Goal: Information Seeking & Learning: Check status

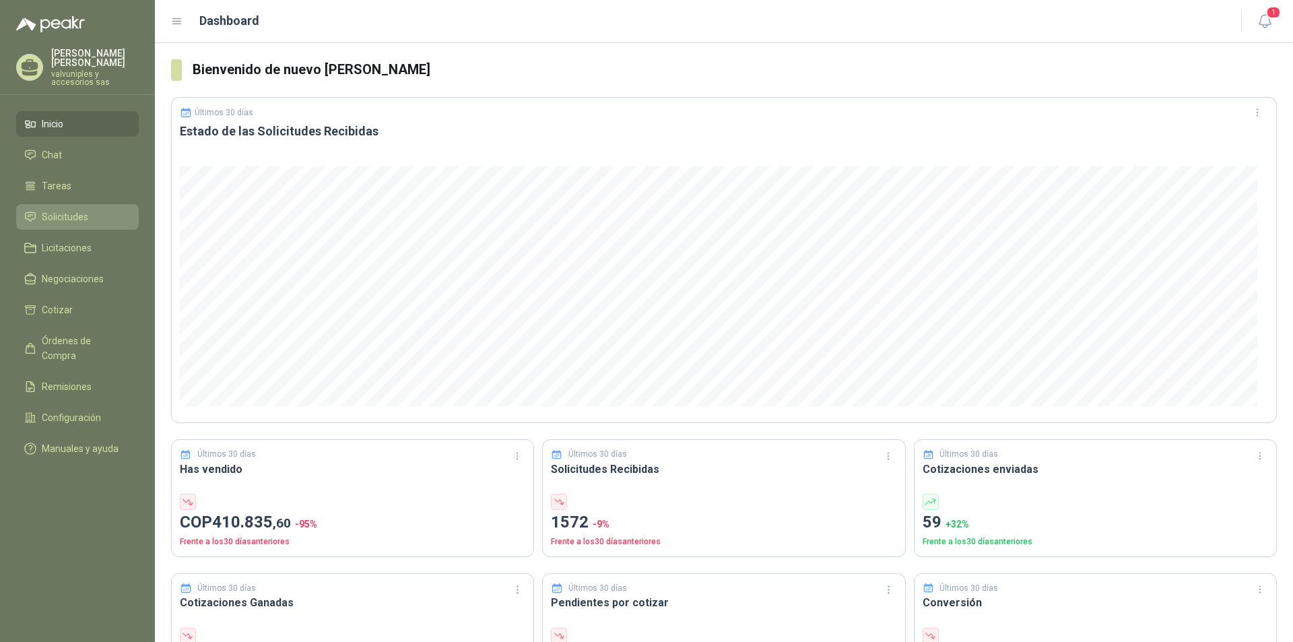
click at [84, 211] on span "Solicitudes" at bounding box center [65, 216] width 46 height 15
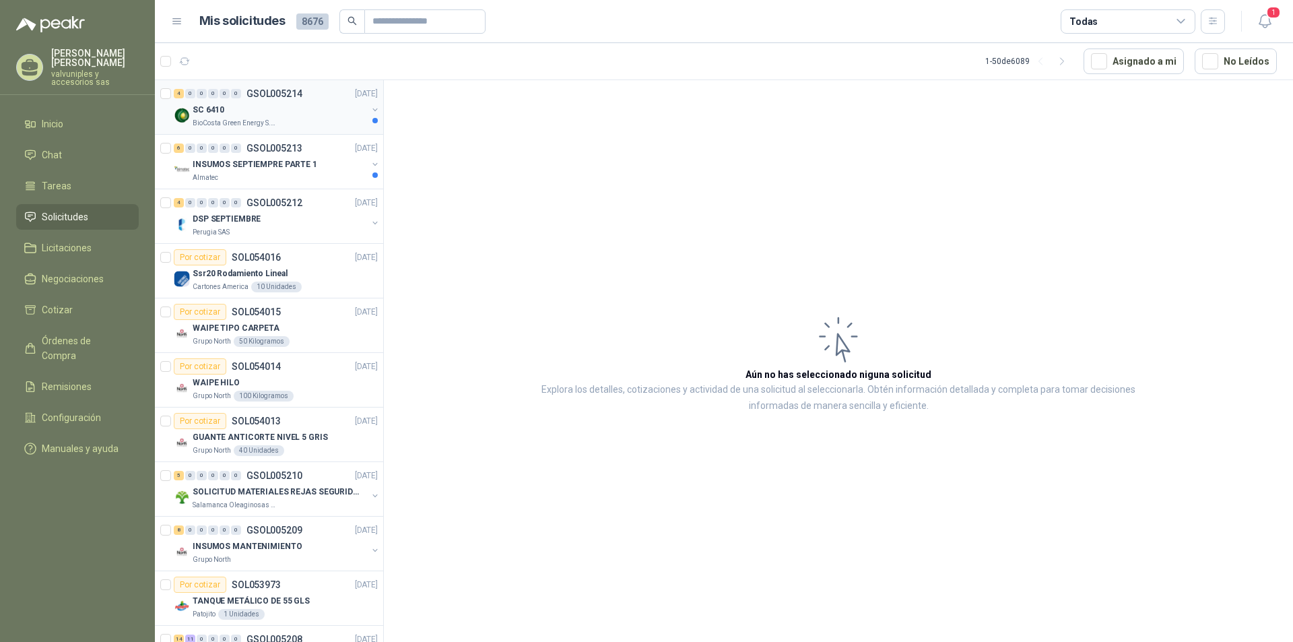
click at [224, 116] on div "SC 6410" at bounding box center [280, 110] width 174 height 16
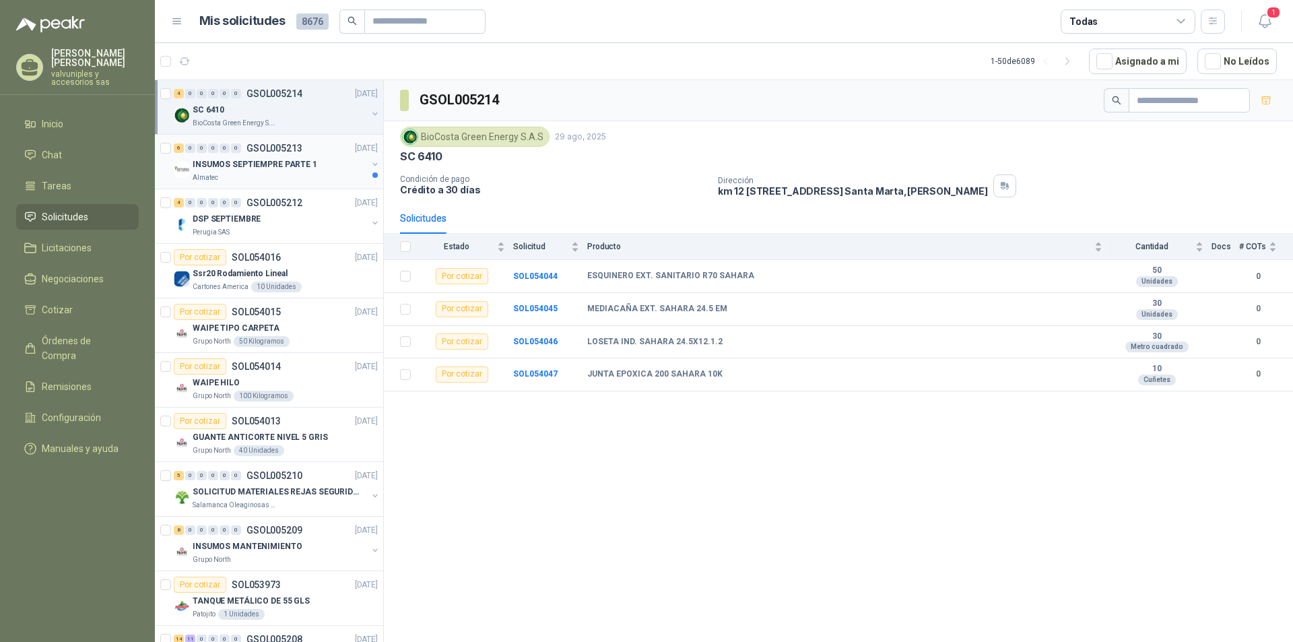
click at [226, 163] on p "INSUMOS SEPTIEMPRE PARTE 1" at bounding box center [255, 164] width 125 height 13
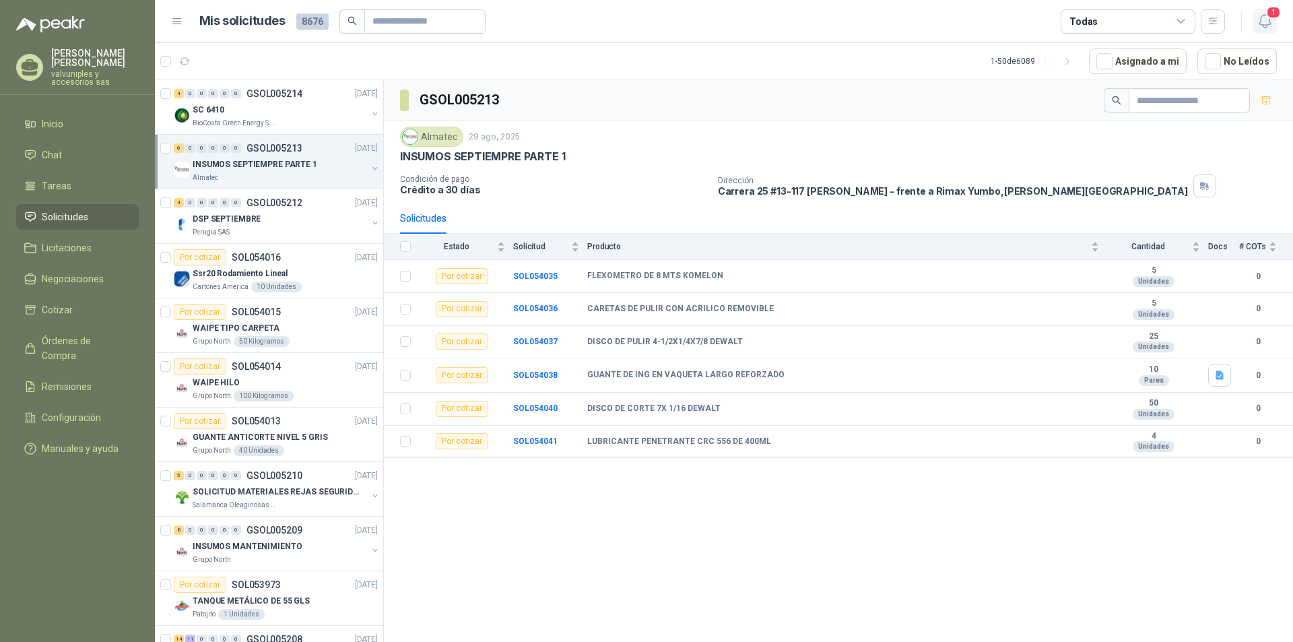
click at [1269, 22] on icon "button" at bounding box center [1263, 21] width 11 height 13
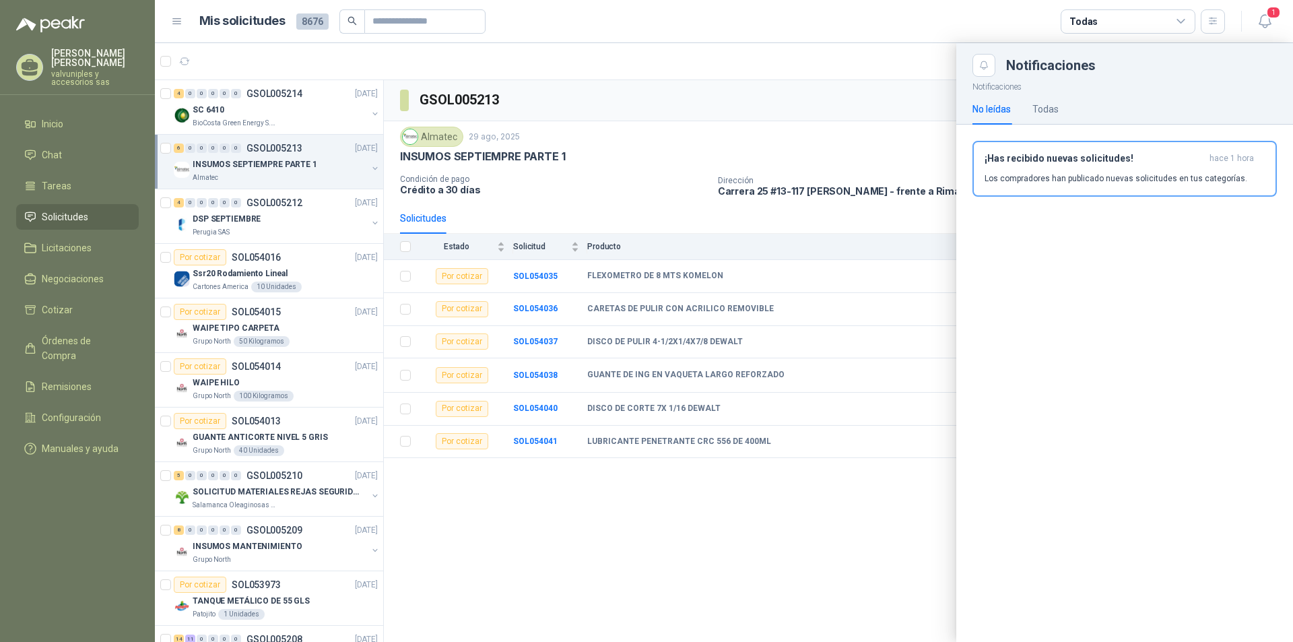
click at [1083, 170] on div "¡Has recibido nuevas solicitudes! hace 1 hora Los compradores han publicado nue…" at bounding box center [1124, 169] width 280 height 32
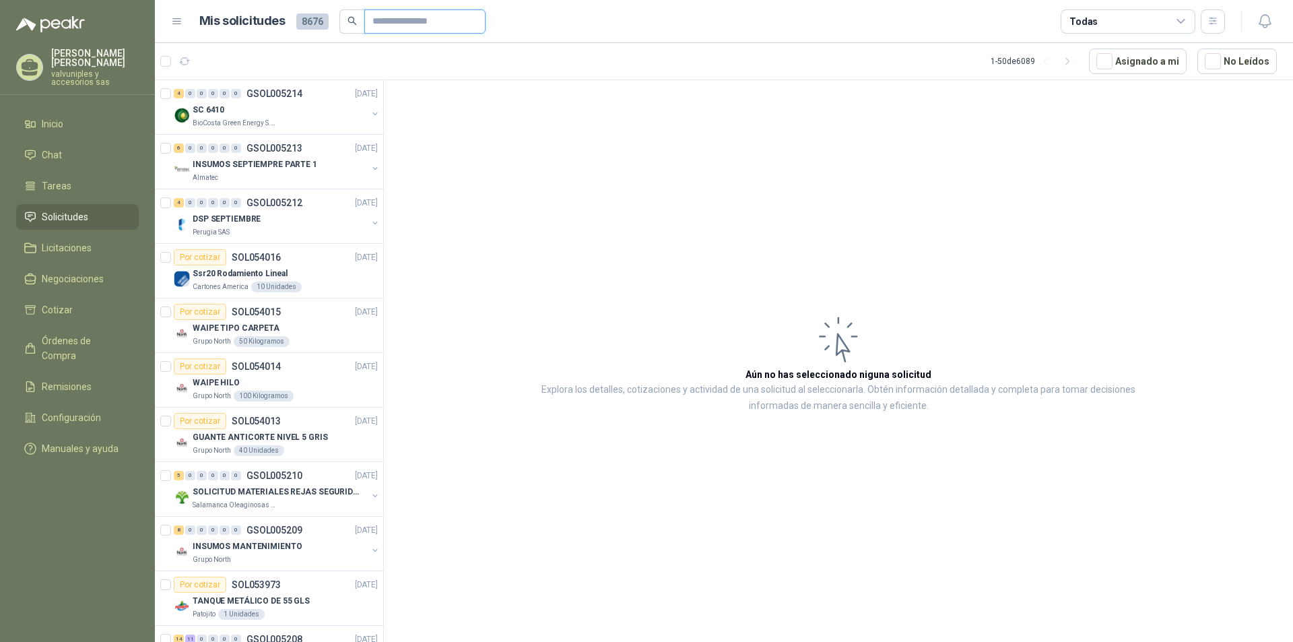
click at [411, 19] on input "text" at bounding box center [419, 21] width 94 height 23
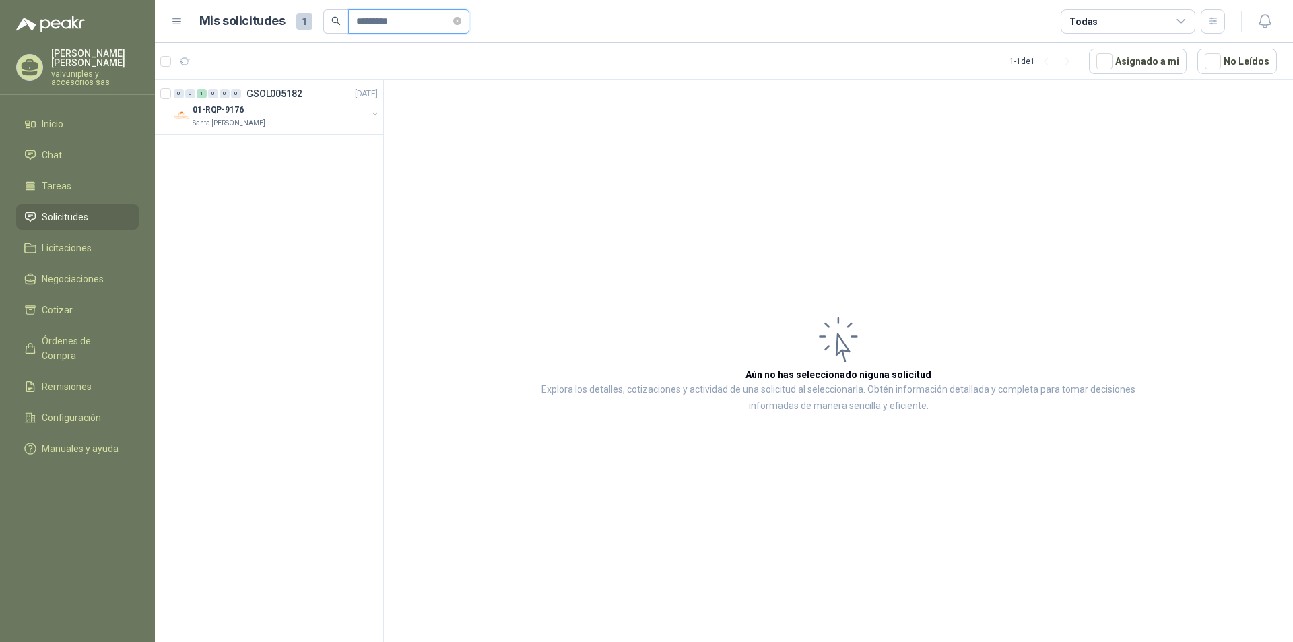
type input "*********"
click at [331, 20] on icon "search" at bounding box center [335, 20] width 9 height 9
click at [222, 108] on p "01-RQP-9176" at bounding box center [218, 110] width 51 height 13
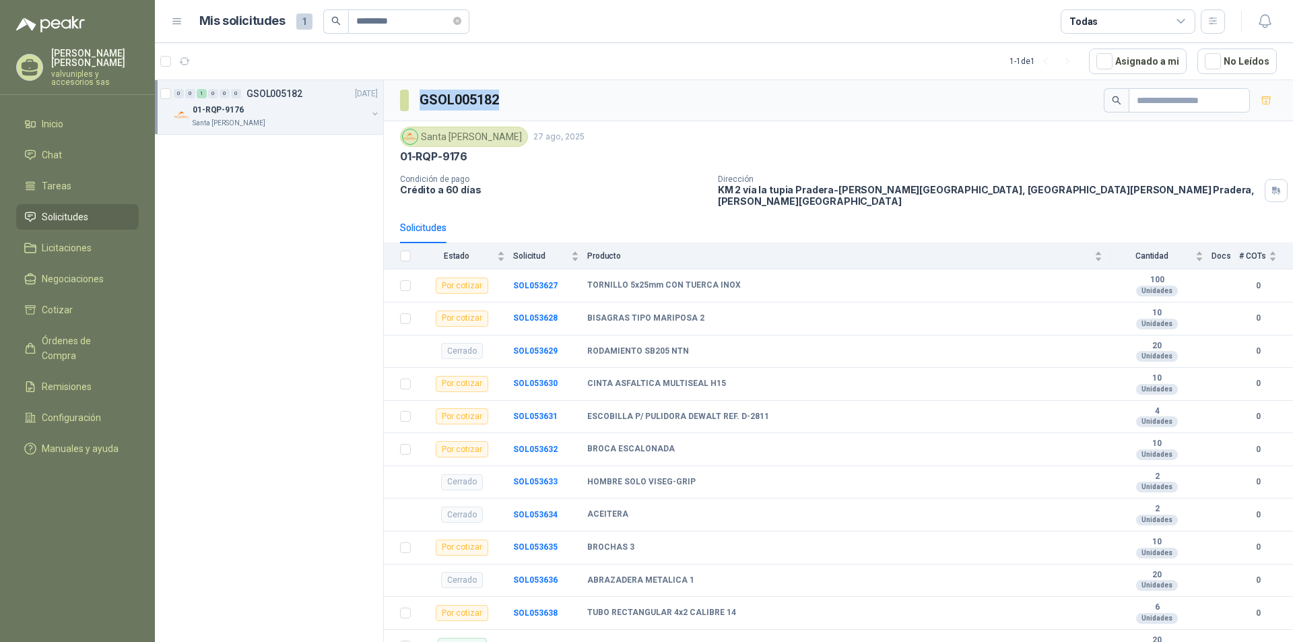
drag, startPoint x: 421, startPoint y: 96, endPoint x: 502, endPoint y: 96, distance: 81.5
click at [502, 96] on div "GSOL005182" at bounding box center [838, 100] width 909 height 41
copy h3 "GSOL005182"
drag, startPoint x: 465, startPoint y: 22, endPoint x: 438, endPoint y: 22, distance: 26.3
click at [461, 22] on icon "close-circle" at bounding box center [457, 21] width 8 height 8
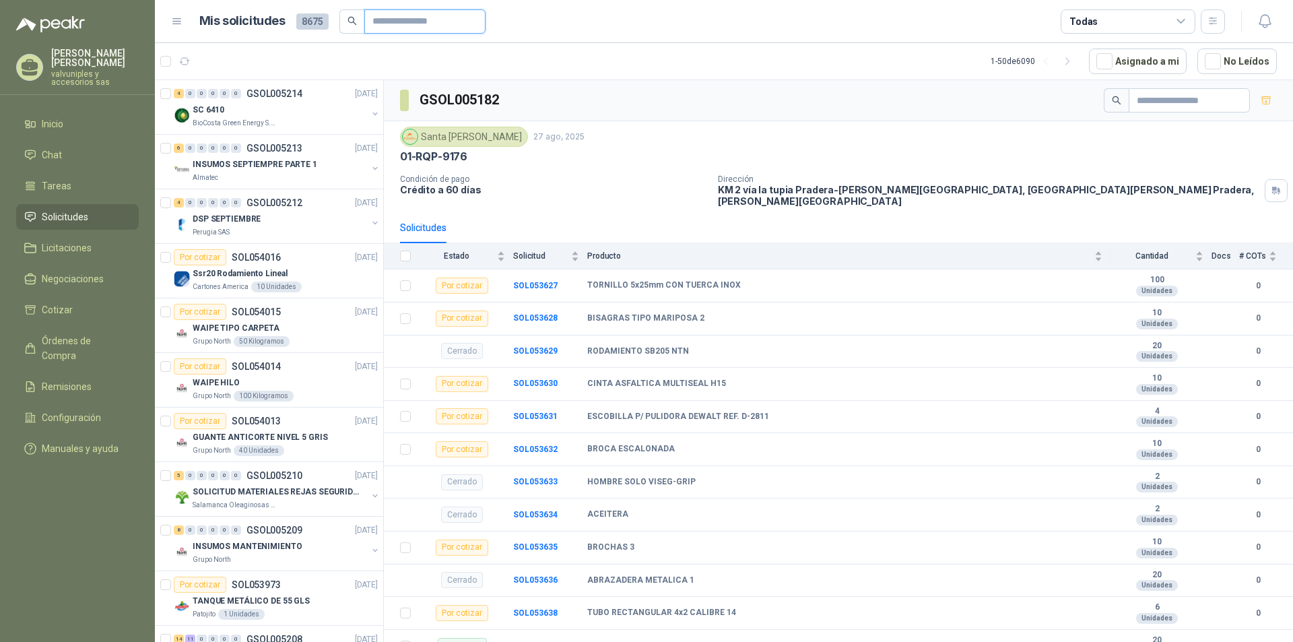
paste input "**********"
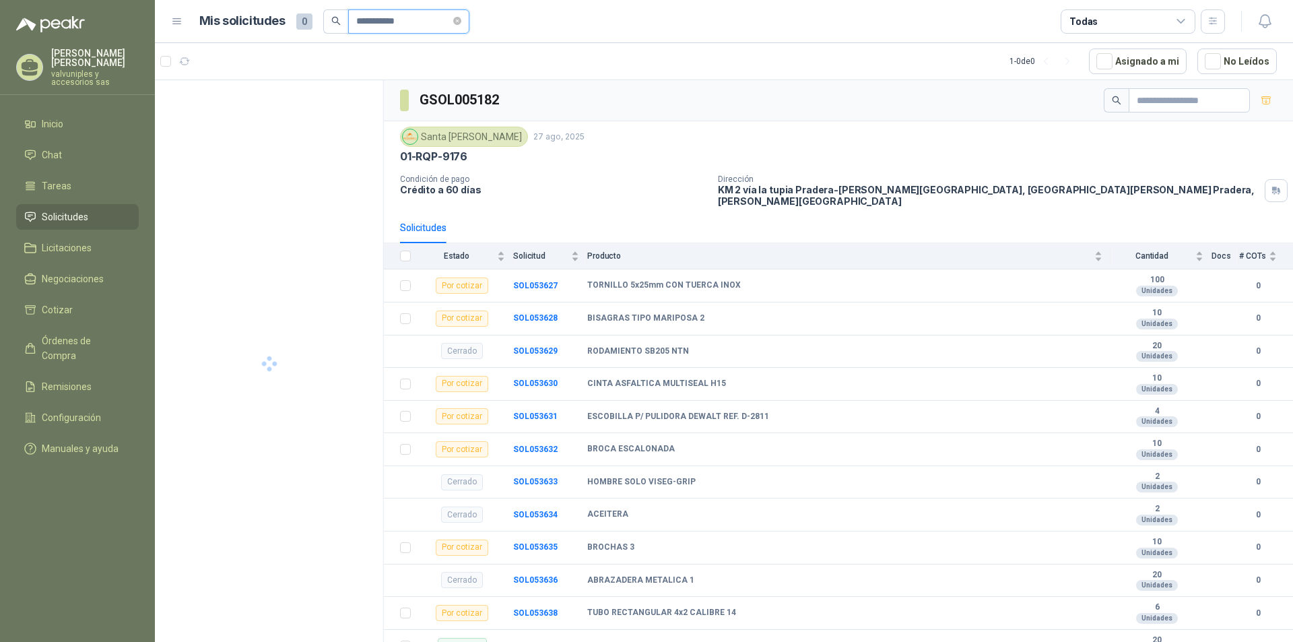
type input "**********"
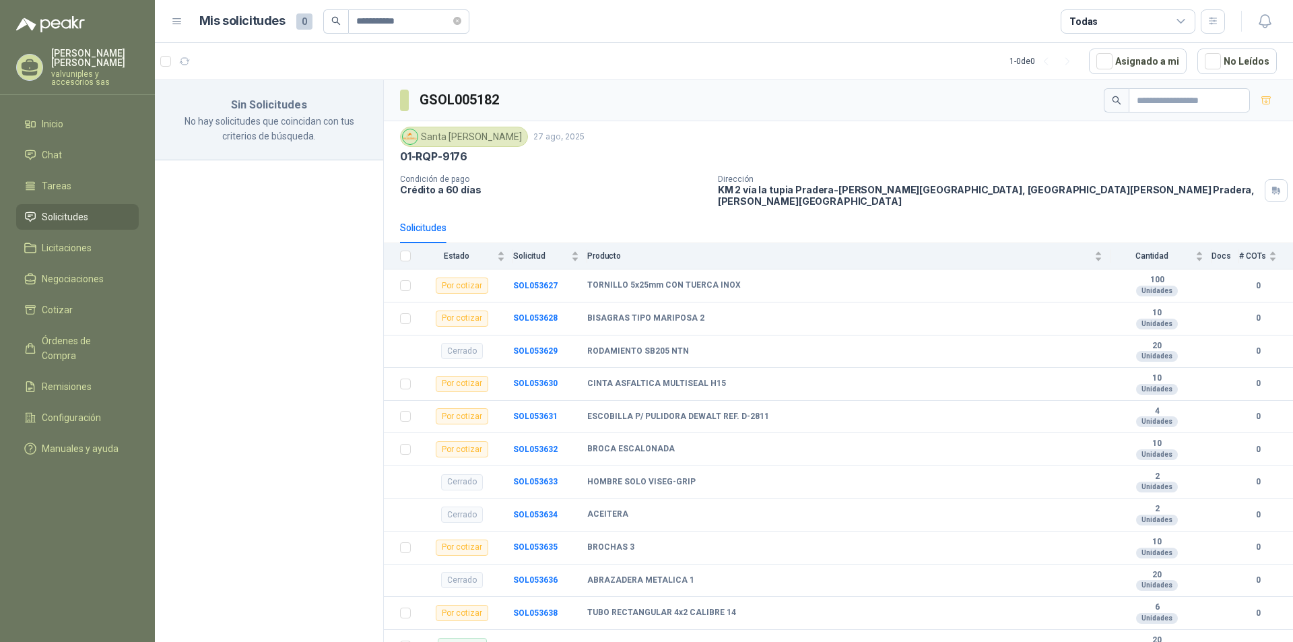
click at [333, 16] on icon "search" at bounding box center [335, 20] width 9 height 9
click at [461, 22] on icon "close-circle" at bounding box center [457, 21] width 8 height 8
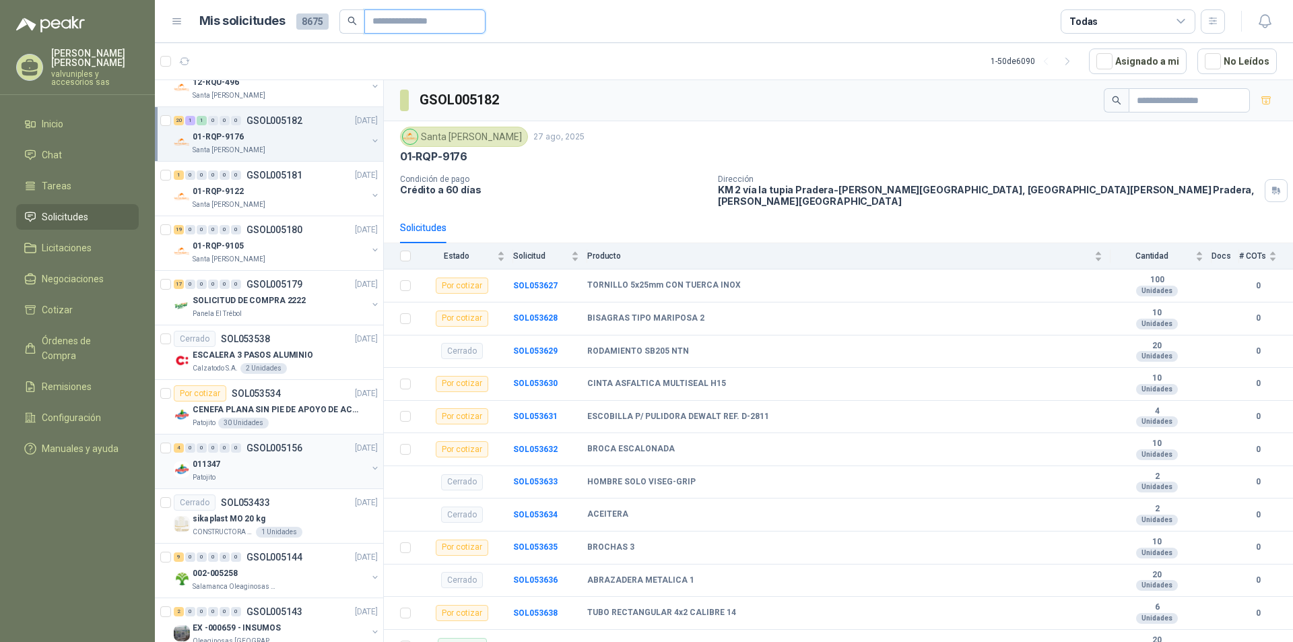
scroll to position [2190, 0]
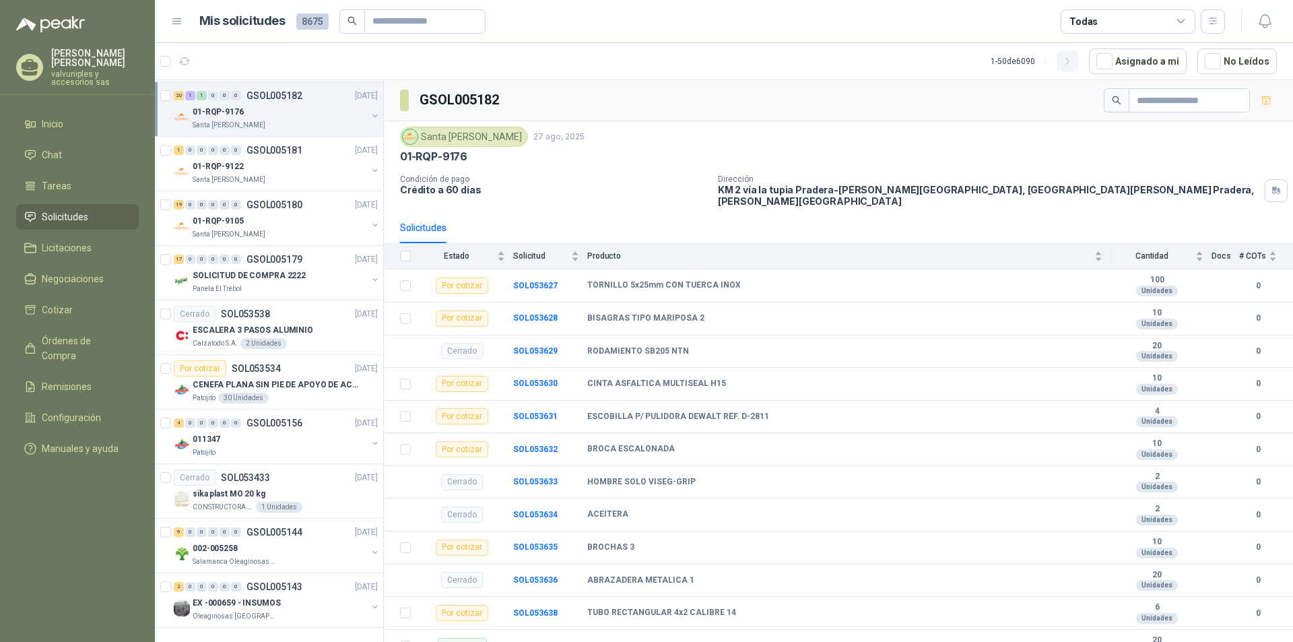
click at [1072, 59] on icon "button" at bounding box center [1067, 61] width 11 height 11
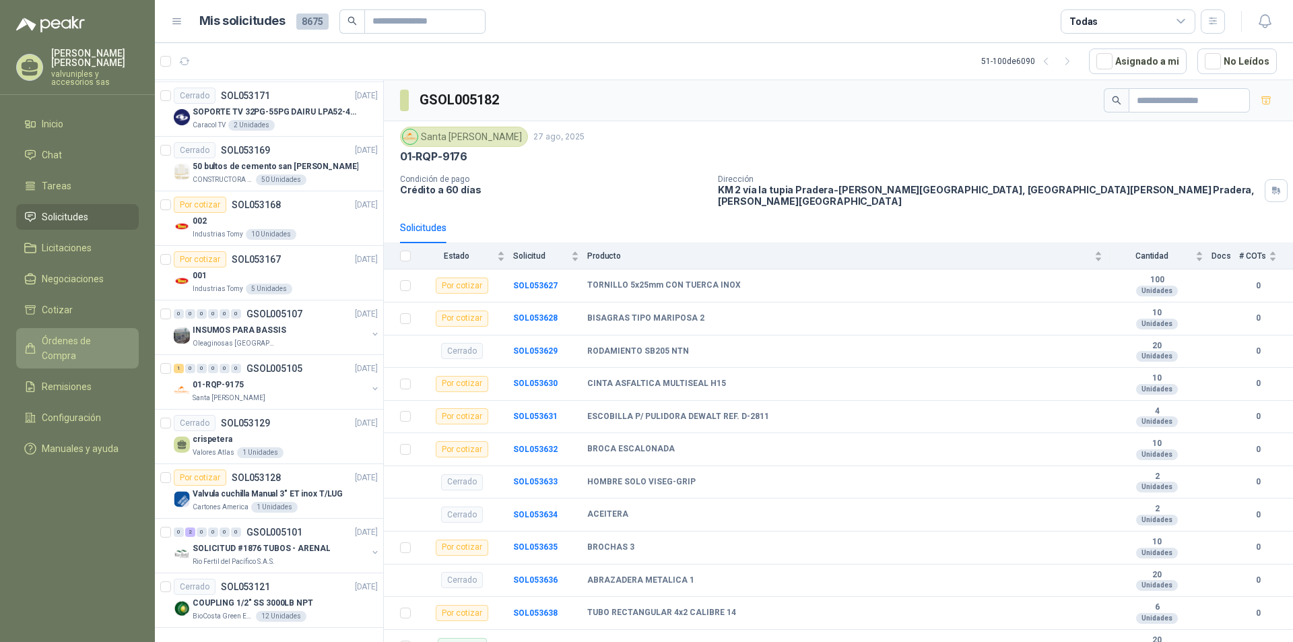
click at [68, 333] on span "Órdenes de Compra" at bounding box center [84, 348] width 84 height 30
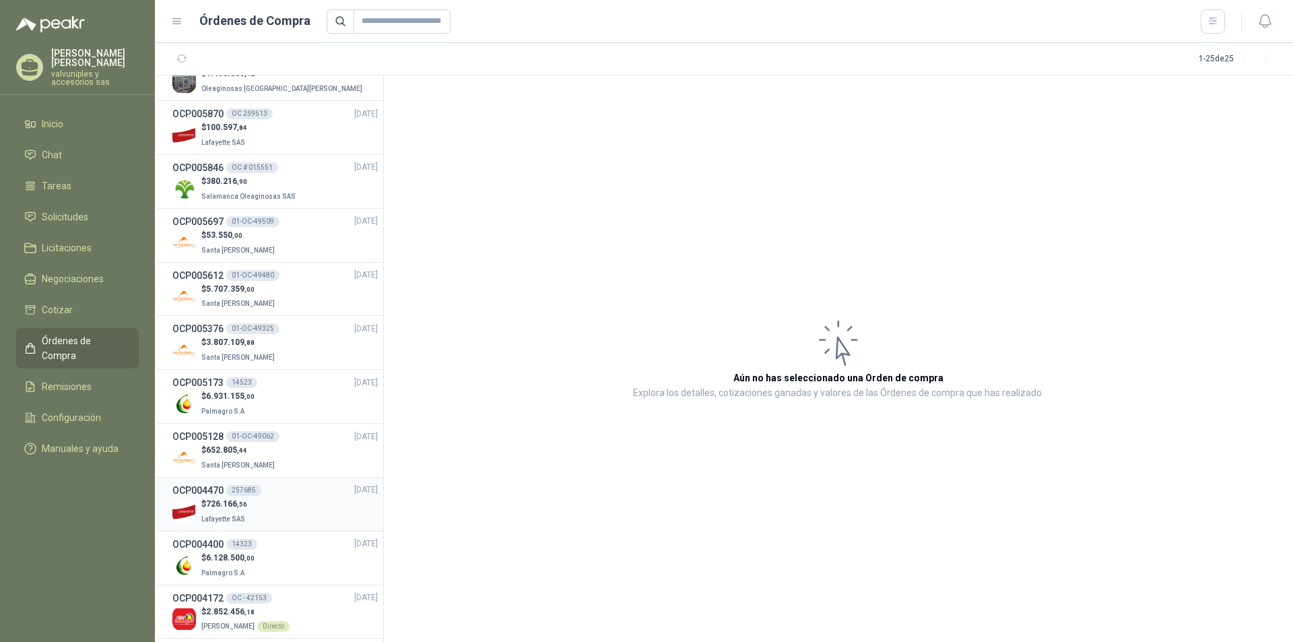
scroll to position [796, 0]
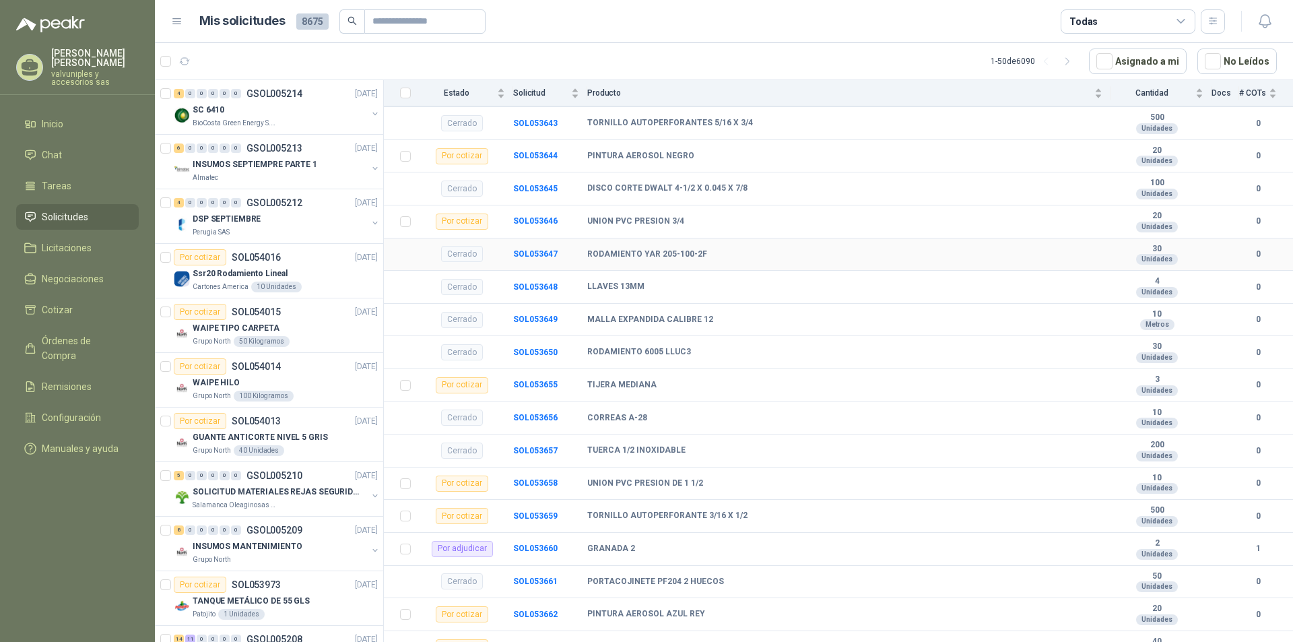
scroll to position [518, 0]
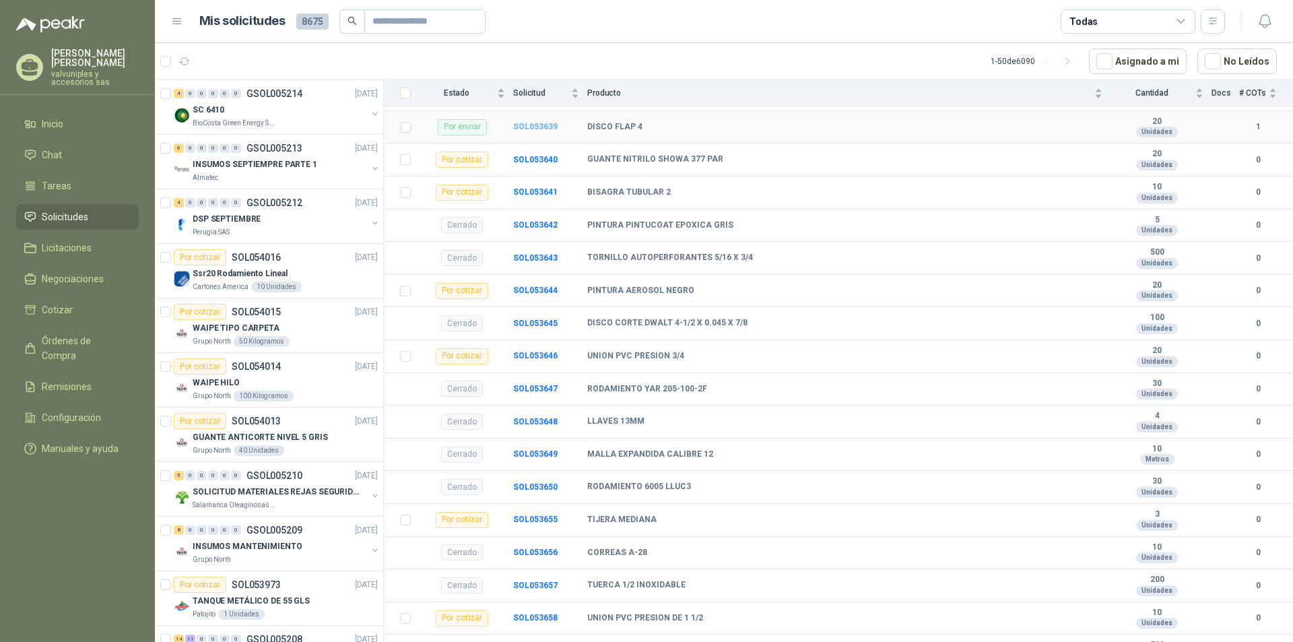
click at [514, 122] on b "SOL053639" at bounding box center [535, 126] width 44 height 9
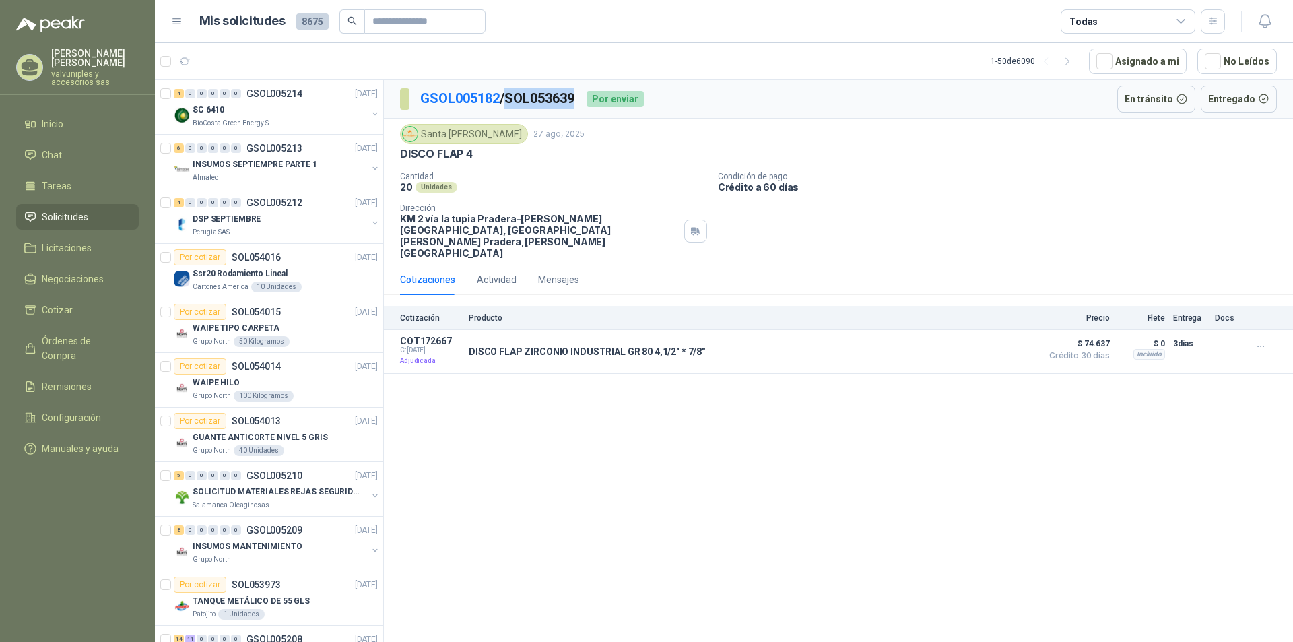
drag, startPoint x: 513, startPoint y: 92, endPoint x: 583, endPoint y: 96, distance: 70.1
click at [576, 96] on p "GSOL005182 / SOL053639" at bounding box center [498, 98] width 156 height 21
click at [412, 21] on input "text" at bounding box center [419, 21] width 94 height 23
click at [523, 123] on div "Santa [PERSON_NAME] [DATE] DISCO FLAP 4 Cantidad 20 Unidades Condición de pago …" at bounding box center [838, 190] width 909 height 145
drag, startPoint x: 513, startPoint y: 98, endPoint x: 582, endPoint y: 97, distance: 68.7
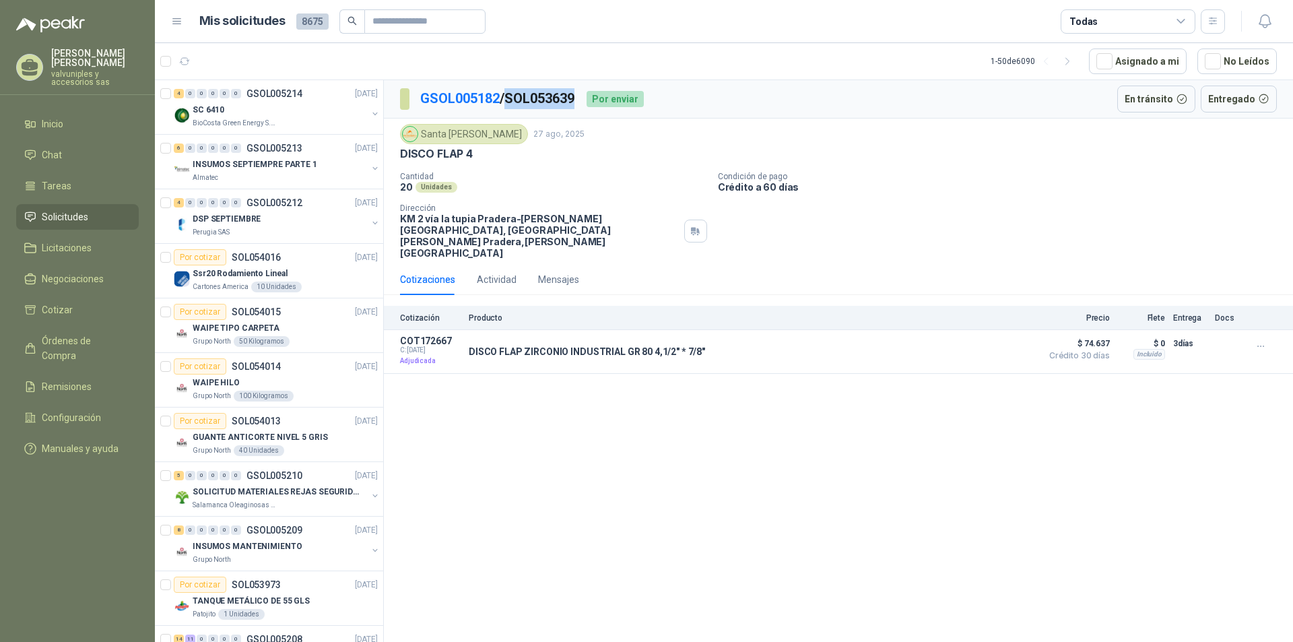
click at [576, 97] on p "GSOL005182 / SOL053639" at bounding box center [498, 98] width 156 height 21
copy p "SOL053639"
click at [374, 20] on input "text" at bounding box center [419, 21] width 94 height 23
paste input "*********"
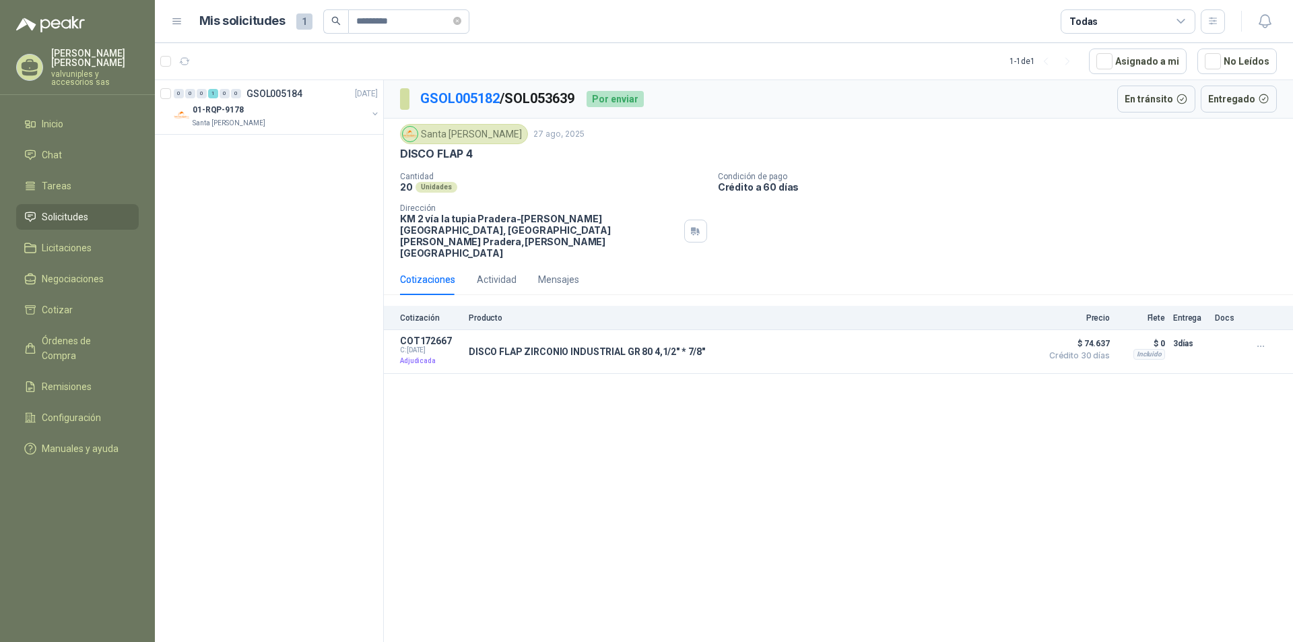
click at [333, 20] on icon "search" at bounding box center [335, 20] width 9 height 9
click at [405, 21] on input "*********" at bounding box center [403, 21] width 94 height 23
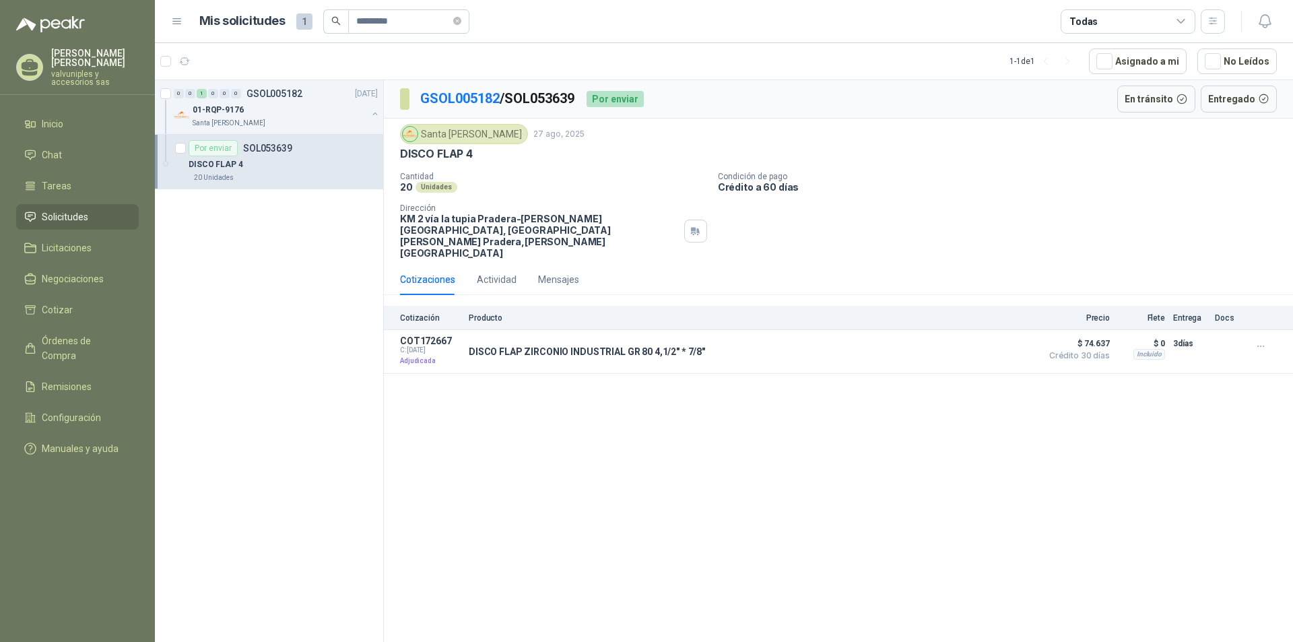
click at [631, 428] on div "GSOL005182 / SOL053639 Por enviar En tránsito Entregado Santa [PERSON_NAME] [DA…" at bounding box center [838, 363] width 909 height 566
click at [414, 22] on input "*********" at bounding box center [403, 21] width 94 height 23
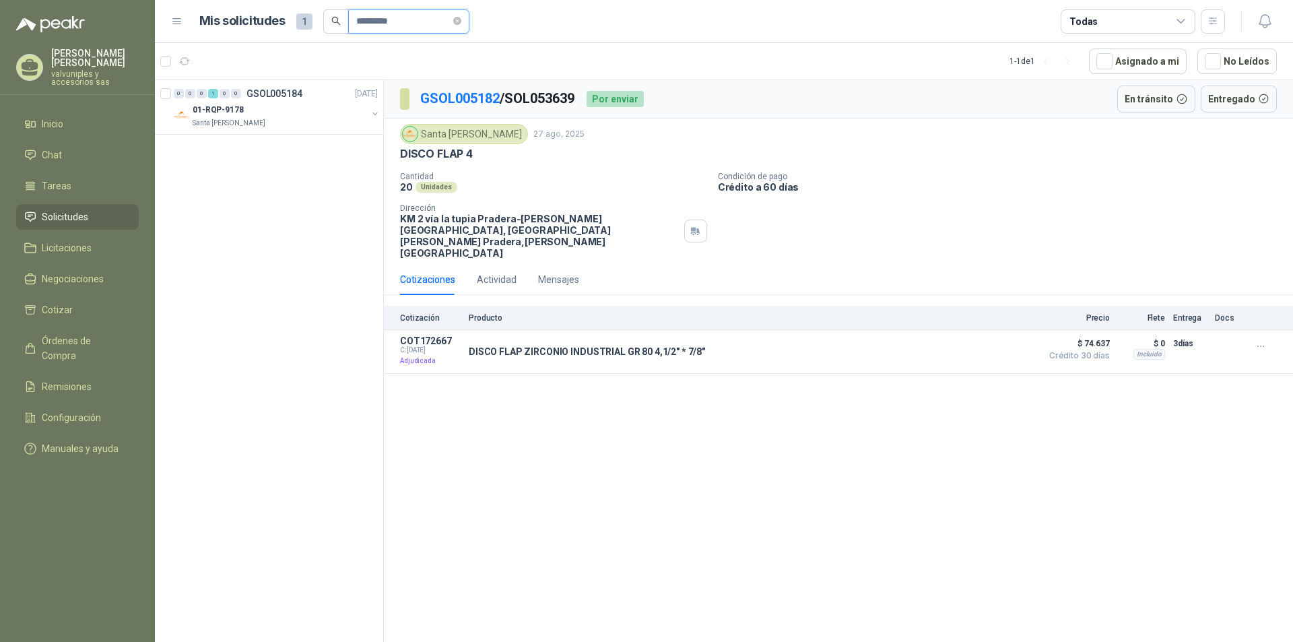
type input "*********"
click at [335, 18] on icon "search" at bounding box center [335, 21] width 9 height 9
click at [335, 20] on icon "search" at bounding box center [335, 20] width 9 height 9
click at [1005, 343] on button "Detalles" at bounding box center [1002, 352] width 63 height 18
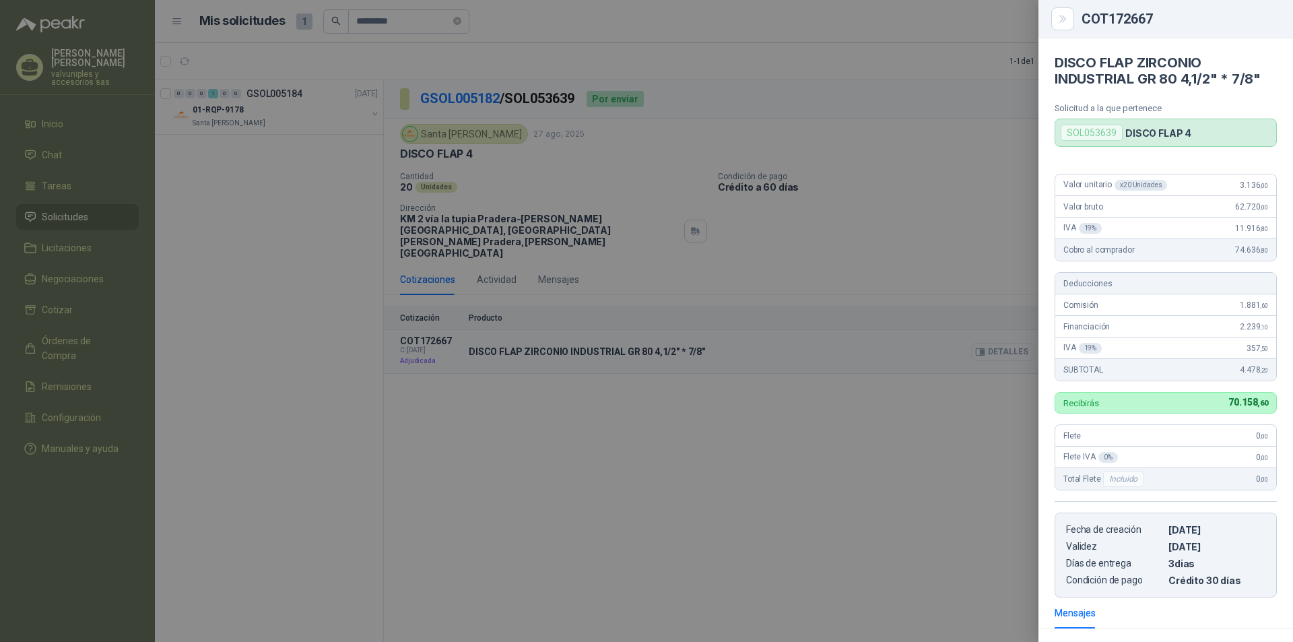
scroll to position [172, 0]
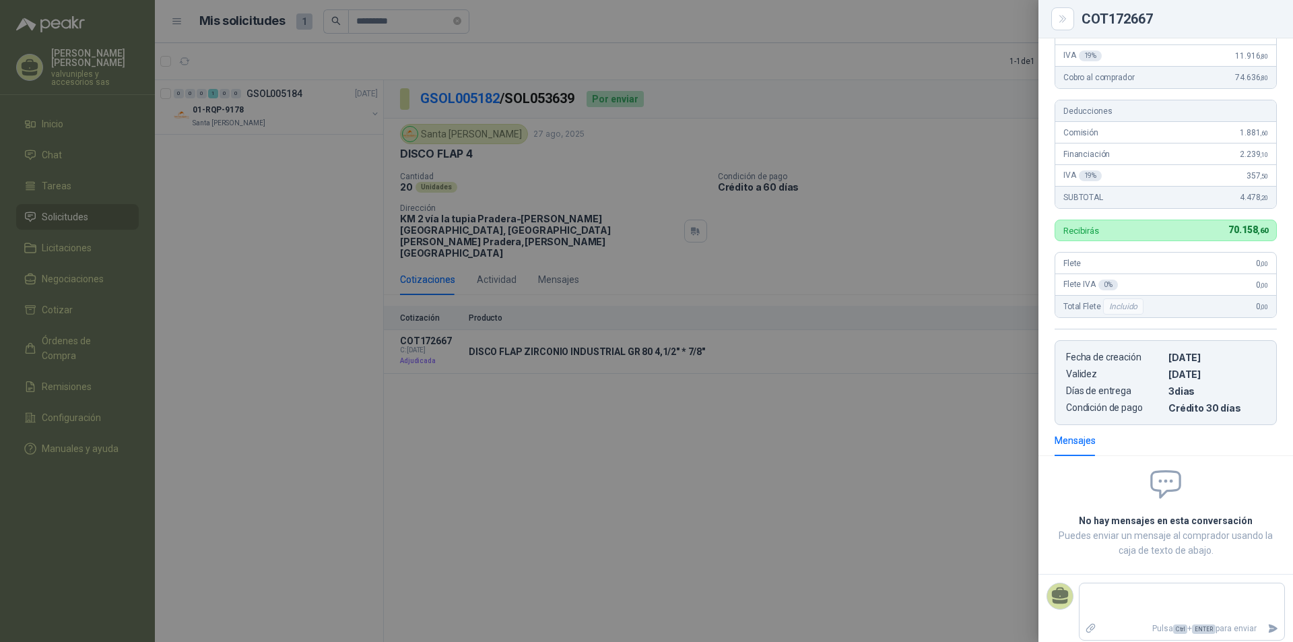
click at [73, 213] on div at bounding box center [646, 321] width 1293 height 642
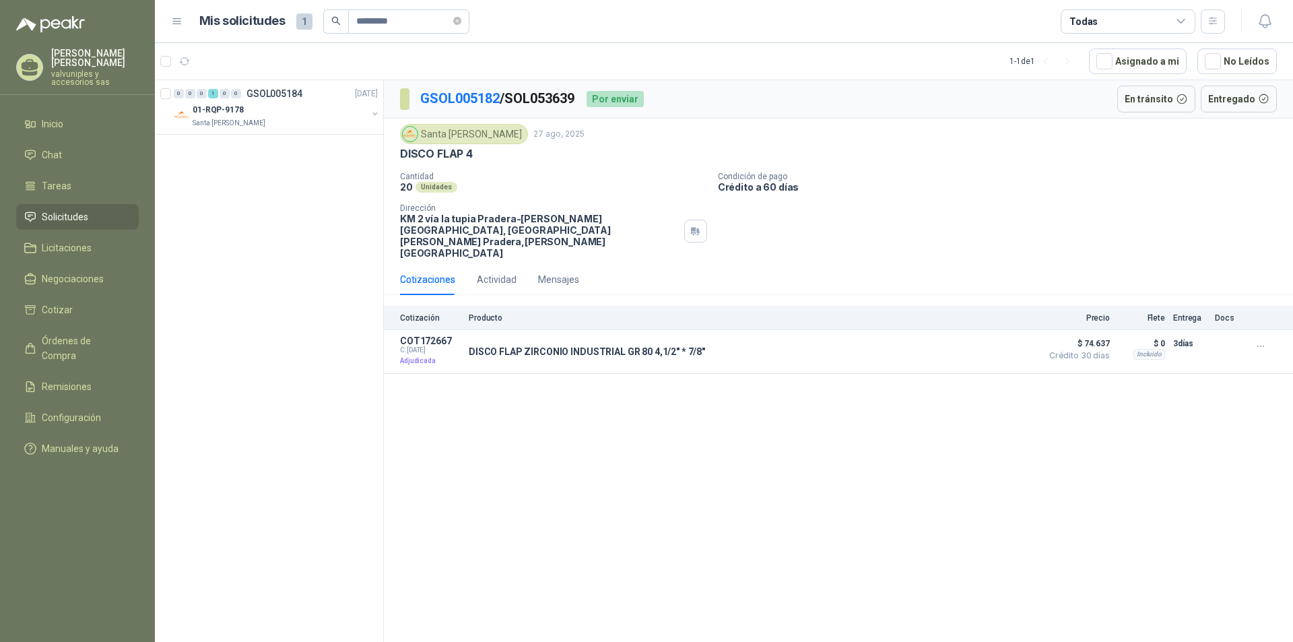
click at [74, 209] on span "Solicitudes" at bounding box center [65, 216] width 46 height 15
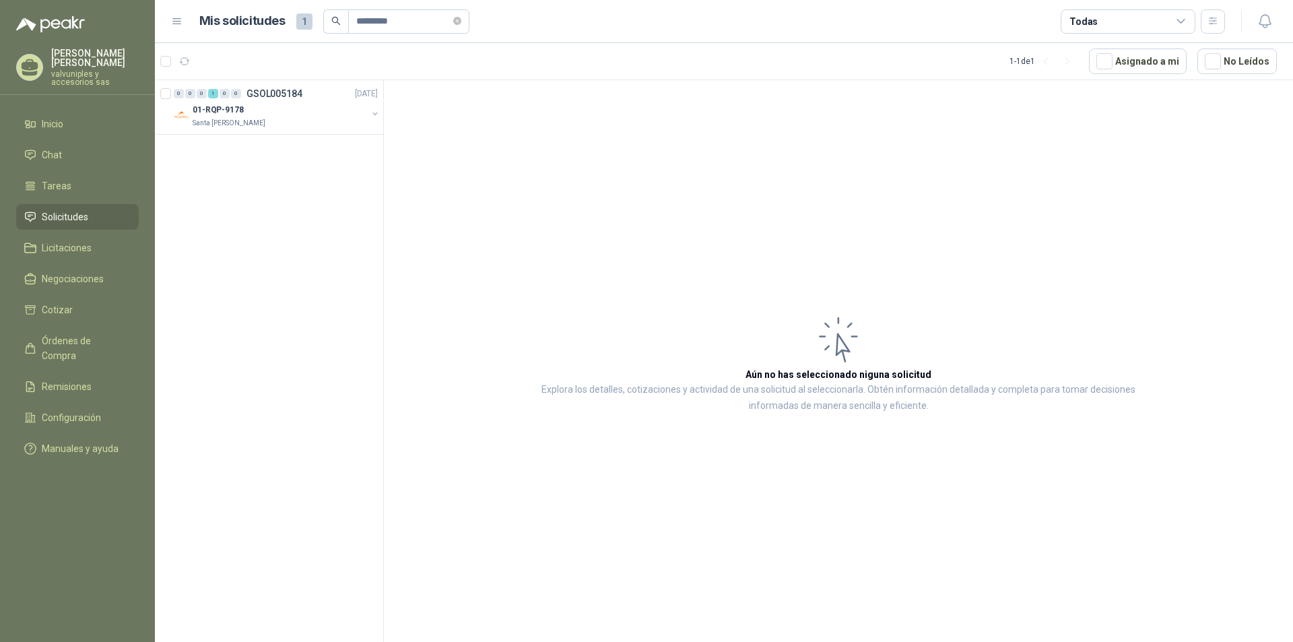
click at [81, 209] on span "Solicitudes" at bounding box center [65, 216] width 46 height 15
click at [212, 107] on p "01-RQP-9178" at bounding box center [218, 110] width 51 height 13
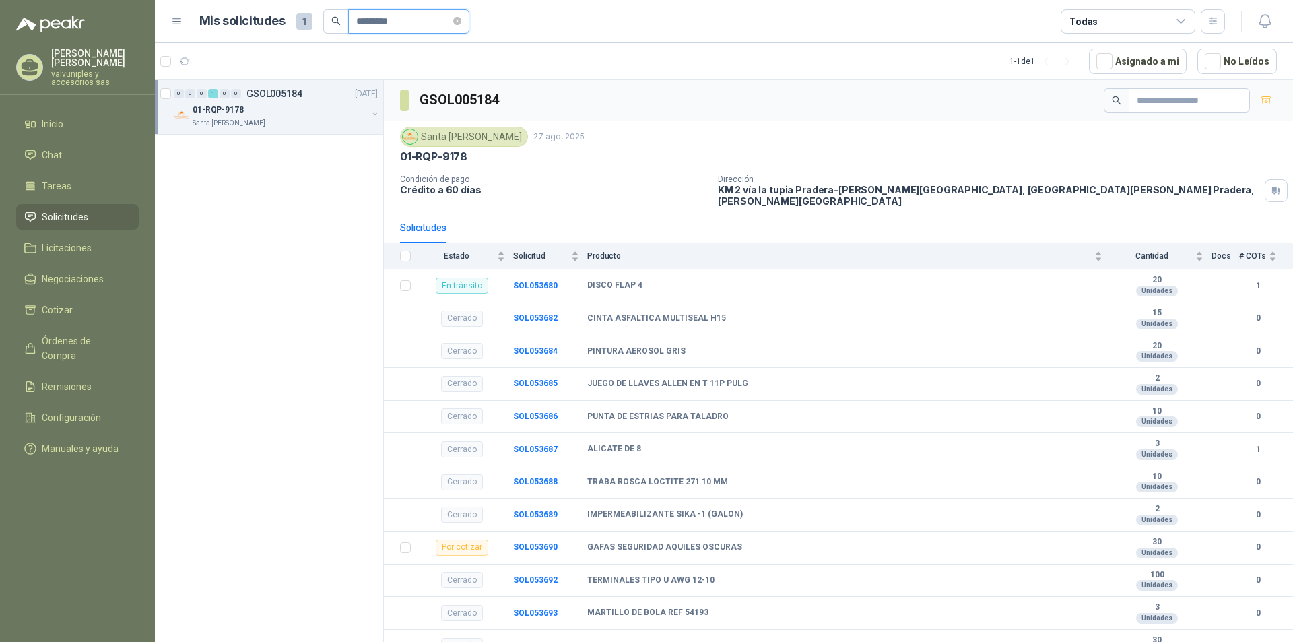
click at [419, 21] on input "*********" at bounding box center [403, 21] width 94 height 23
type input "*********"
click at [337, 21] on icon "search" at bounding box center [335, 20] width 9 height 9
click at [336, 21] on icon "search" at bounding box center [335, 21] width 9 height 9
click at [440, 24] on input "*********" at bounding box center [403, 21] width 94 height 23
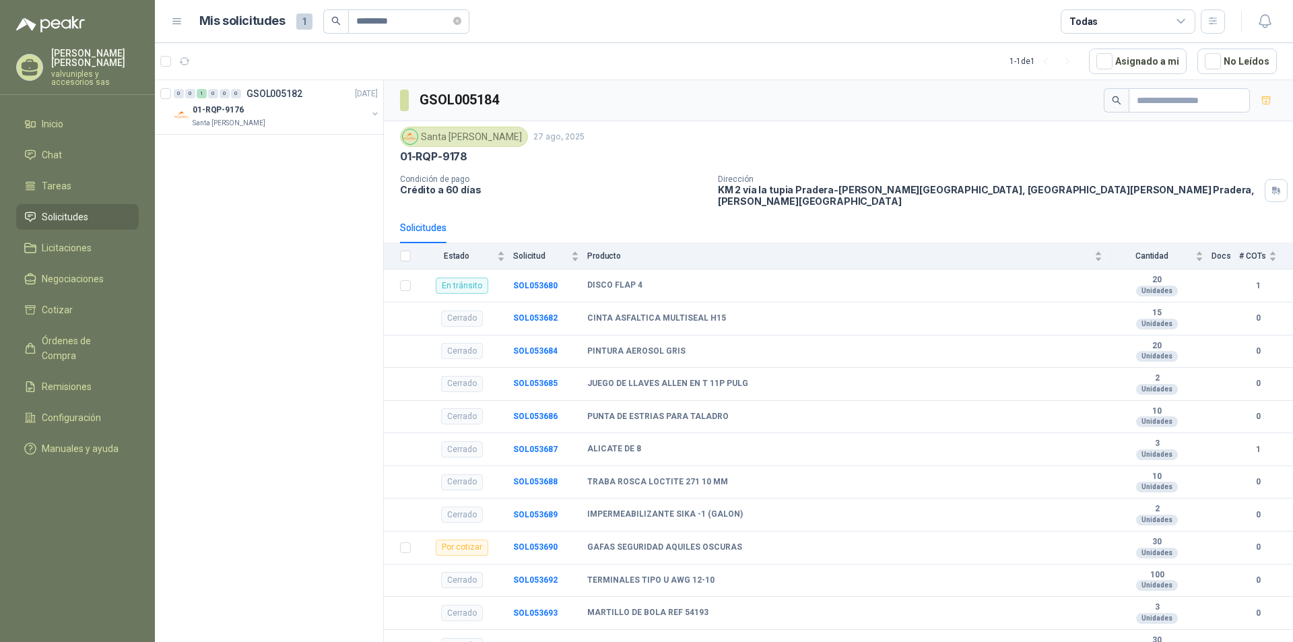
click at [337, 16] on icon "search" at bounding box center [335, 20] width 9 height 9
drag, startPoint x: 412, startPoint y: 20, endPoint x: 352, endPoint y: 20, distance: 59.9
click at [352, 20] on span "*********" at bounding box center [408, 21] width 121 height 24
click at [331, 19] on icon "search" at bounding box center [335, 20] width 9 height 9
click at [66, 209] on span "Solicitudes" at bounding box center [65, 216] width 46 height 15
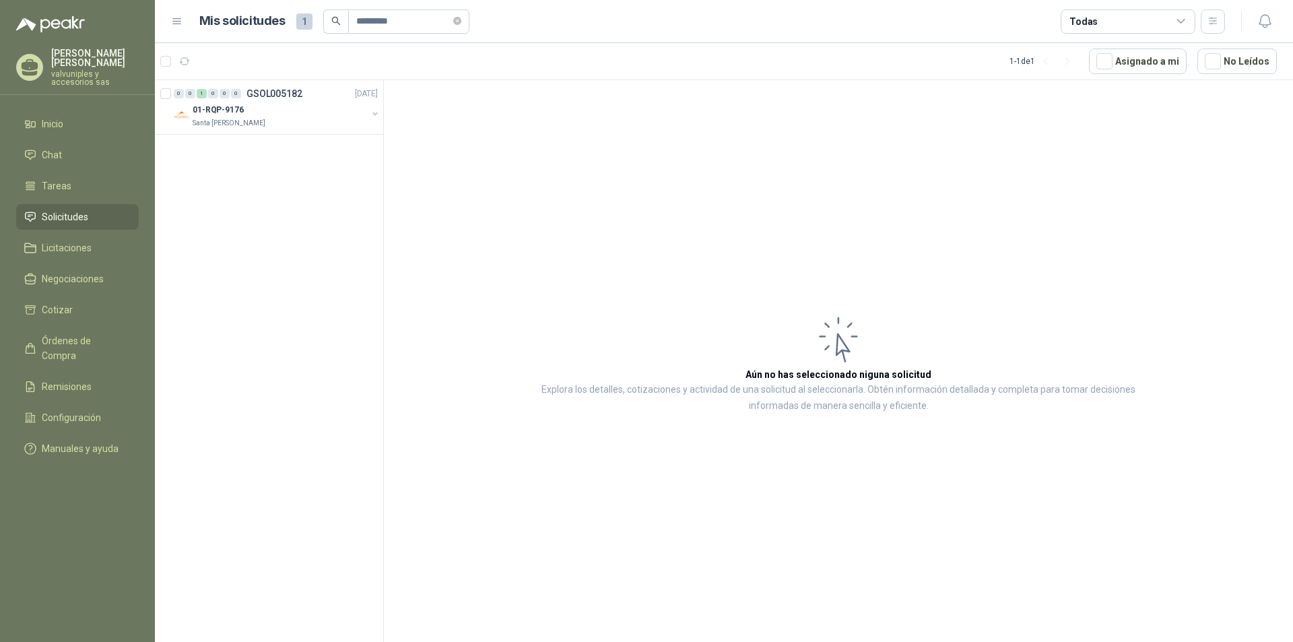
click at [83, 209] on span "Solicitudes" at bounding box center [65, 216] width 46 height 15
click at [80, 209] on span "Solicitudes" at bounding box center [65, 216] width 46 height 15
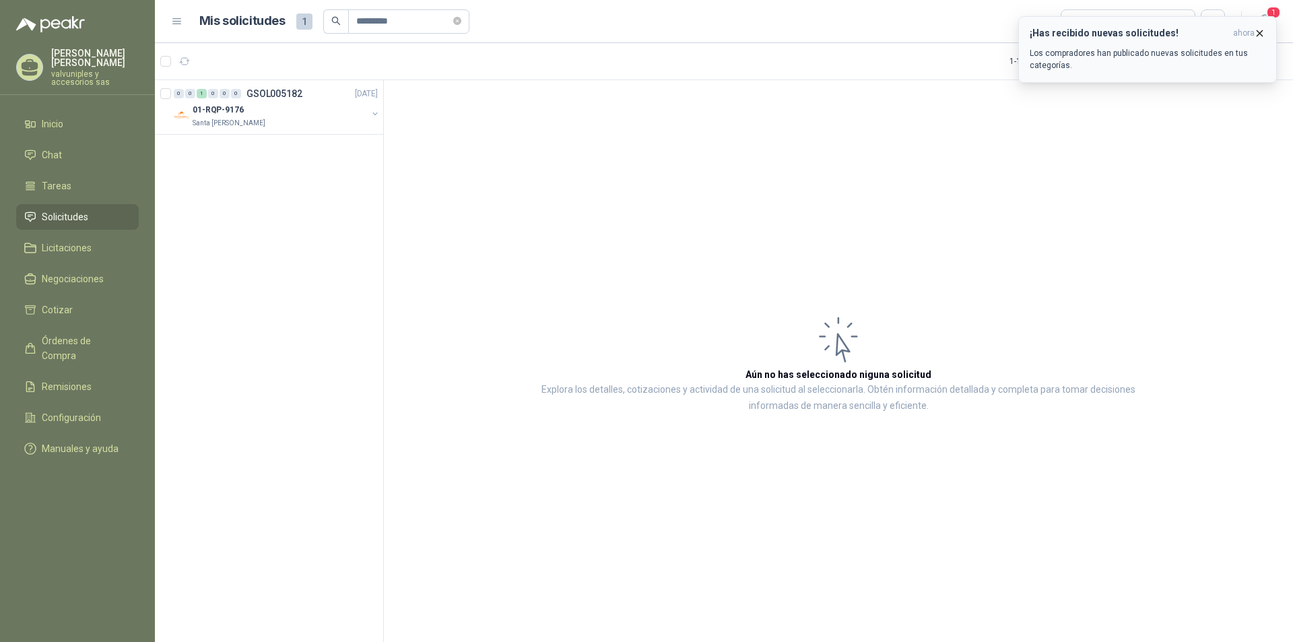
click at [1135, 29] on h3 "¡Has recibido nuevas solicitudes!" at bounding box center [1128, 33] width 198 height 11
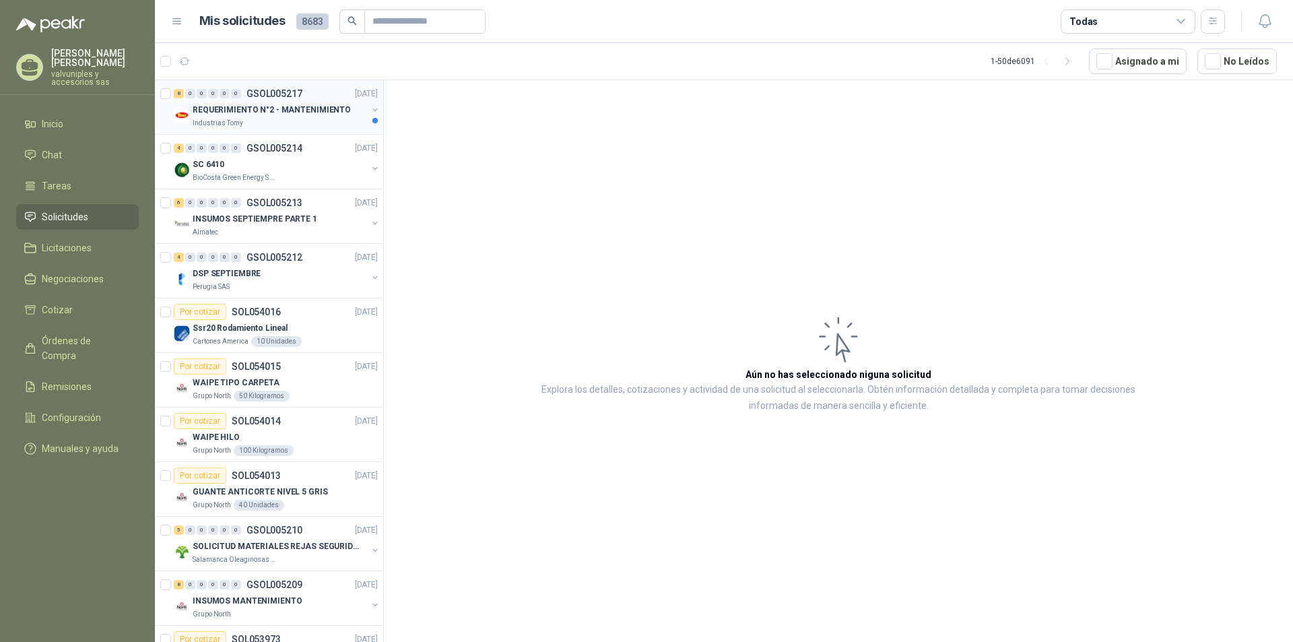
click at [255, 108] on p "REQUERIMIENTO N°2 - MANTENIMIENTO" at bounding box center [272, 110] width 158 height 13
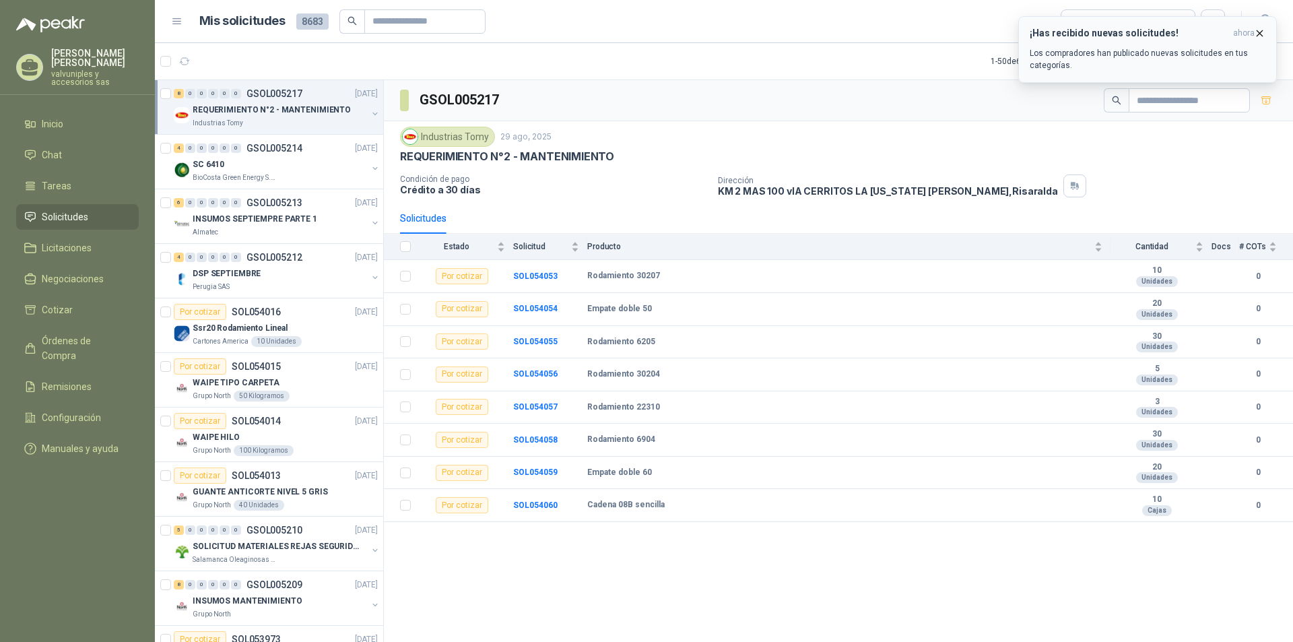
click at [1062, 31] on h3 "¡Has recibido nuevas solicitudes!" at bounding box center [1128, 33] width 198 height 11
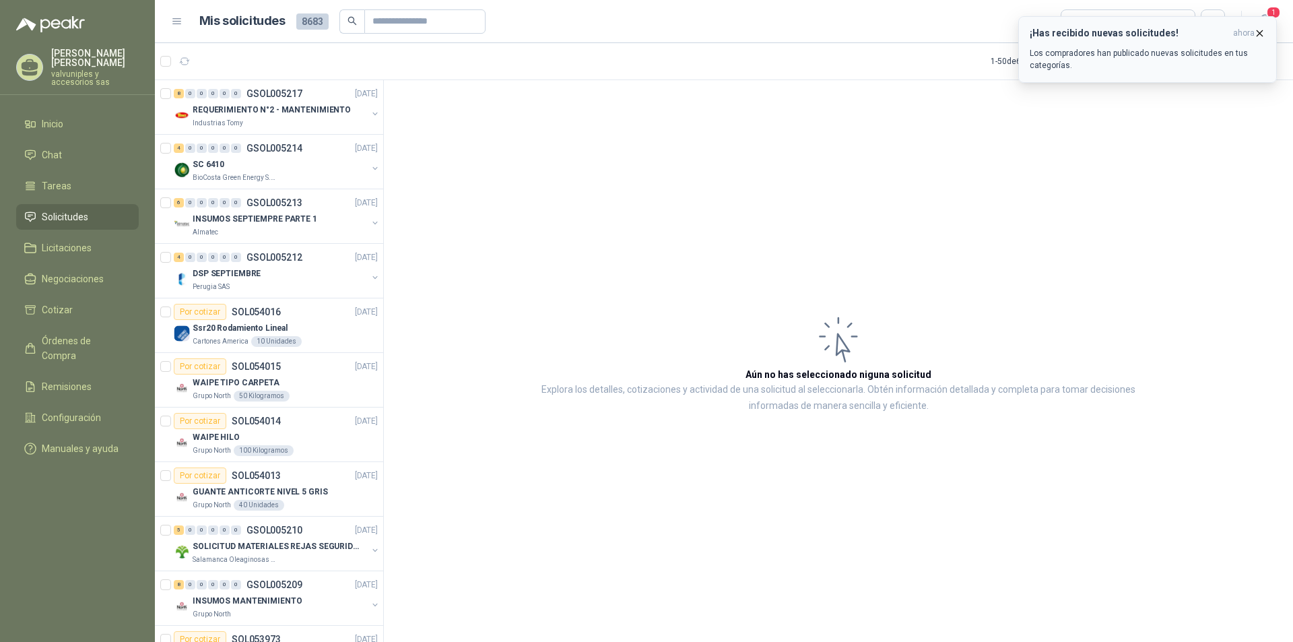
click at [1046, 38] on h3 "¡Has recibido nuevas solicitudes!" at bounding box center [1128, 33] width 198 height 11
click at [1104, 34] on h3 "¡Has recibido nuevas solicitudes!" at bounding box center [1128, 33] width 198 height 11
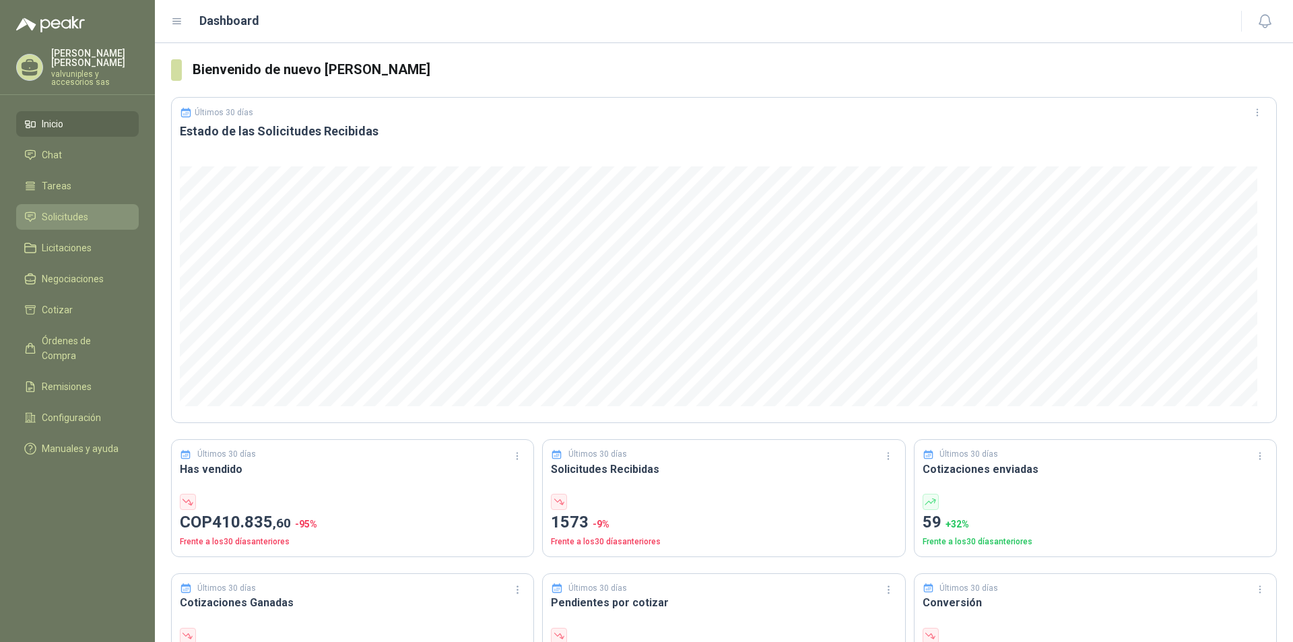
click at [77, 209] on span "Solicitudes" at bounding box center [65, 216] width 46 height 15
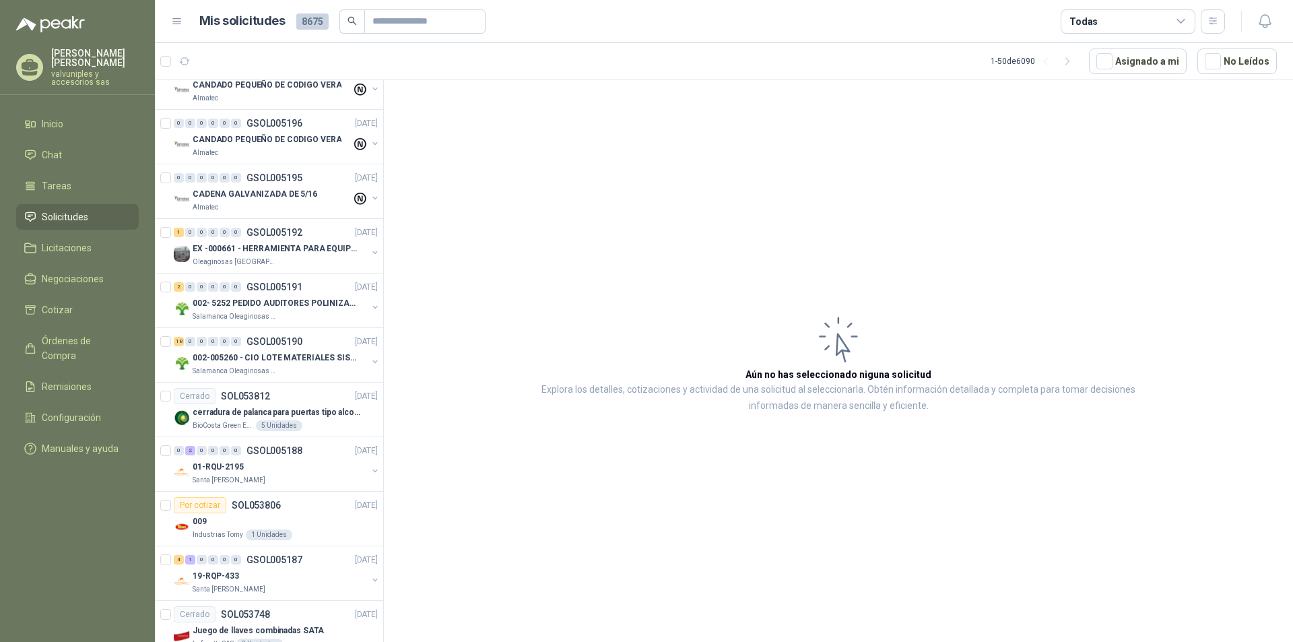
scroll to position [1511, 0]
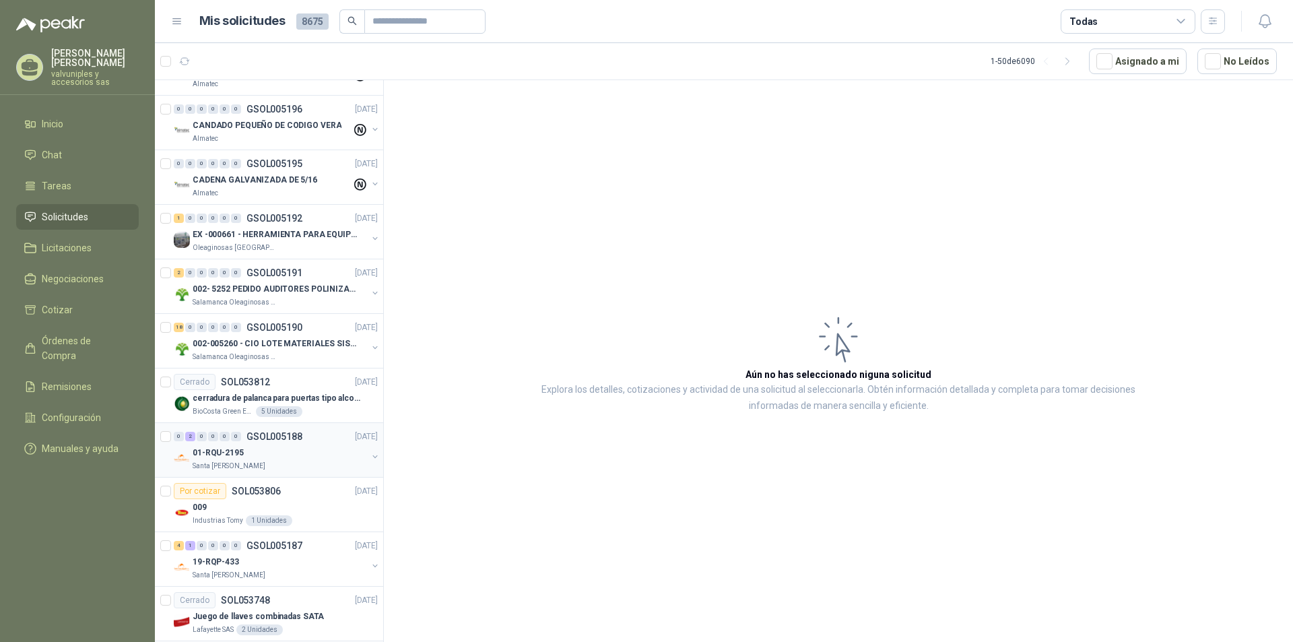
click at [232, 456] on p "01-RQU-2195" at bounding box center [218, 452] width 51 height 13
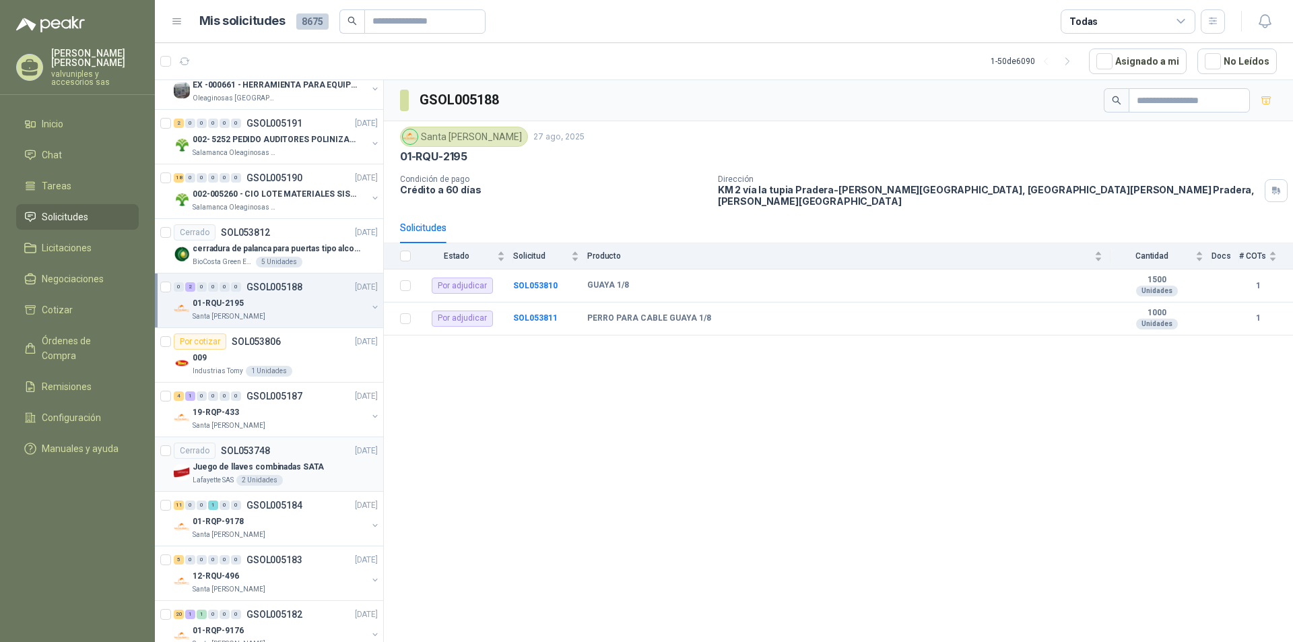
scroll to position [1671, 1]
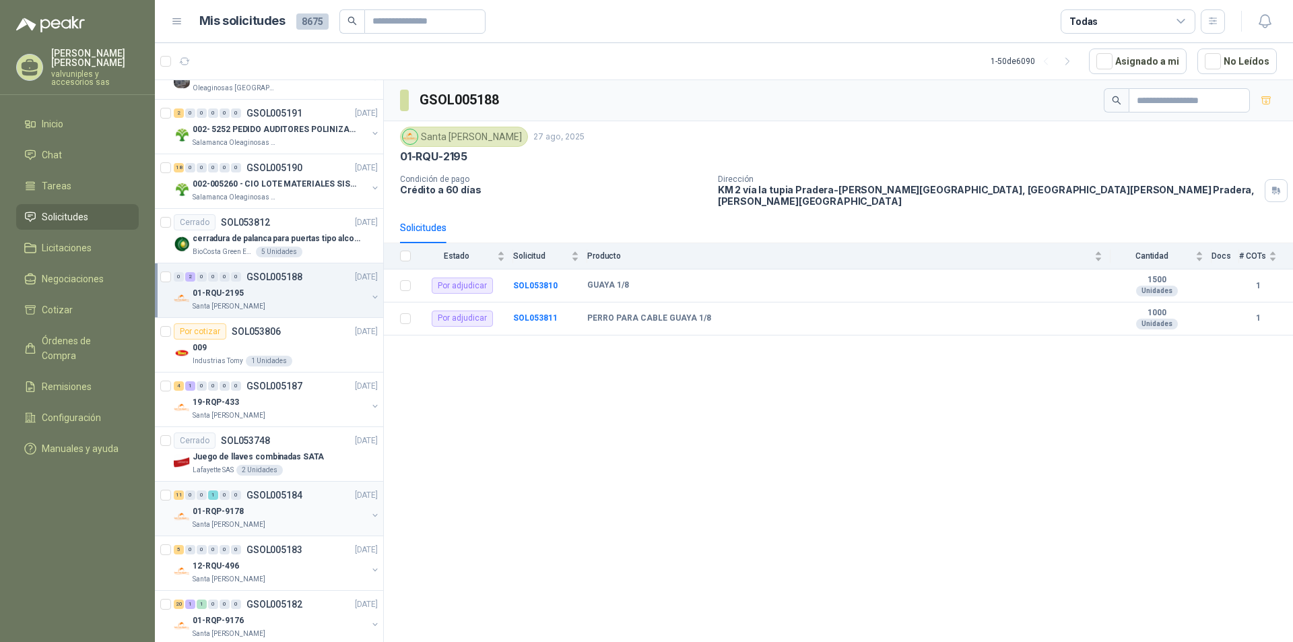
click at [198, 508] on p "01-RQP-9178" at bounding box center [218, 511] width 51 height 13
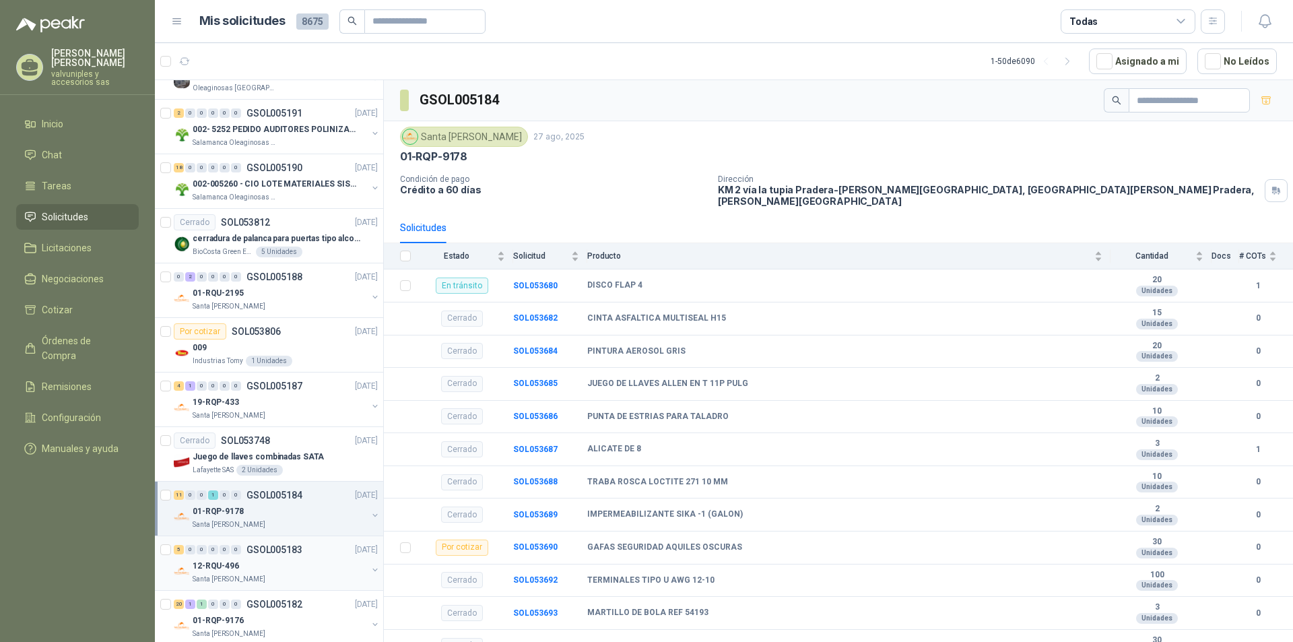
click at [242, 551] on div "5 0 0 0 0 0 GSOL005183" at bounding box center [238, 549] width 129 height 9
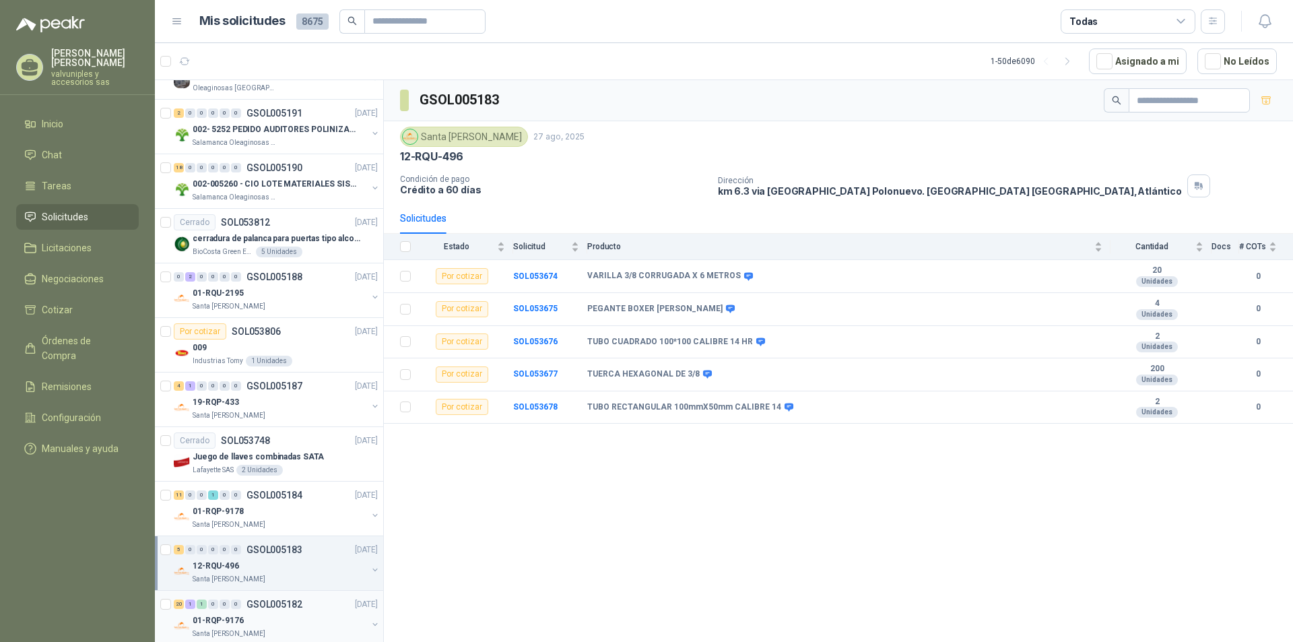
click at [274, 605] on p "GSOL005182" at bounding box center [274, 603] width 56 height 9
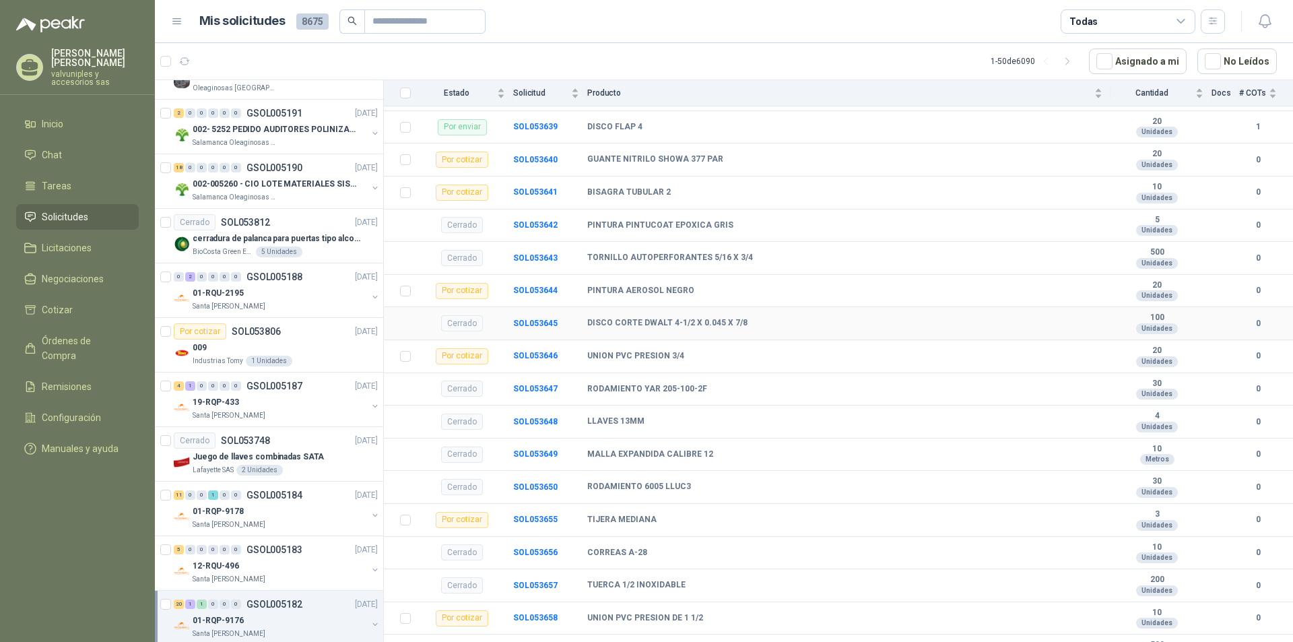
scroll to position [451, 0]
